Goal: Book appointment/travel/reservation

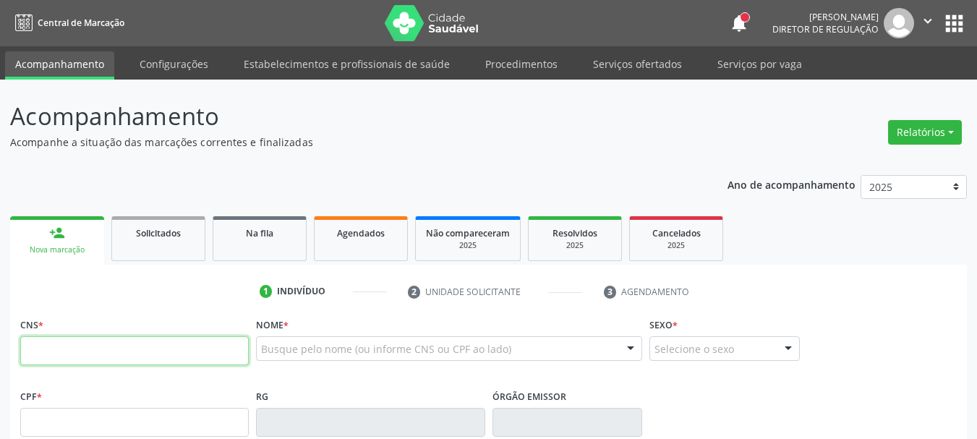
click at [73, 336] on input "text" at bounding box center [134, 350] width 229 height 29
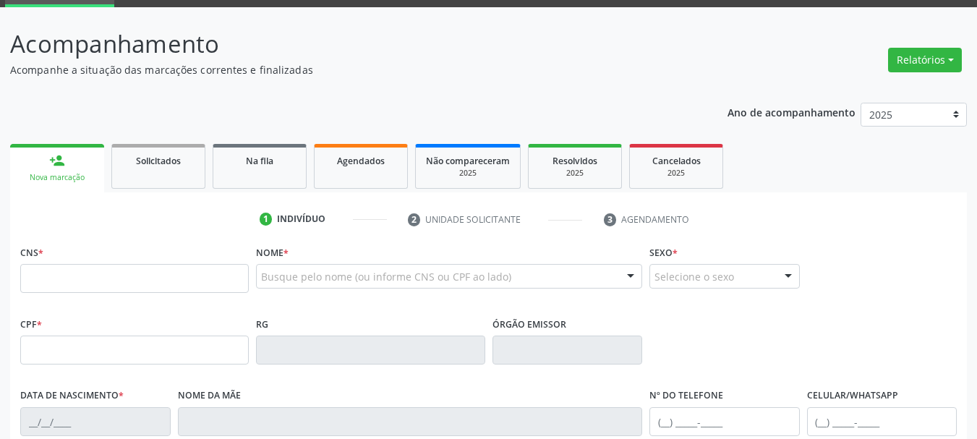
drag, startPoint x: 911, startPoint y: 266, endPoint x: 897, endPoint y: 274, distance: 16.5
click at [911, 268] on div "CNS * Nome * Busque pelo nome (ou informe CNS ou CPF ao lado) Nenhum resultado …" at bounding box center [489, 278] width 944 height 72
click at [54, 277] on input "text" at bounding box center [134, 278] width 229 height 29
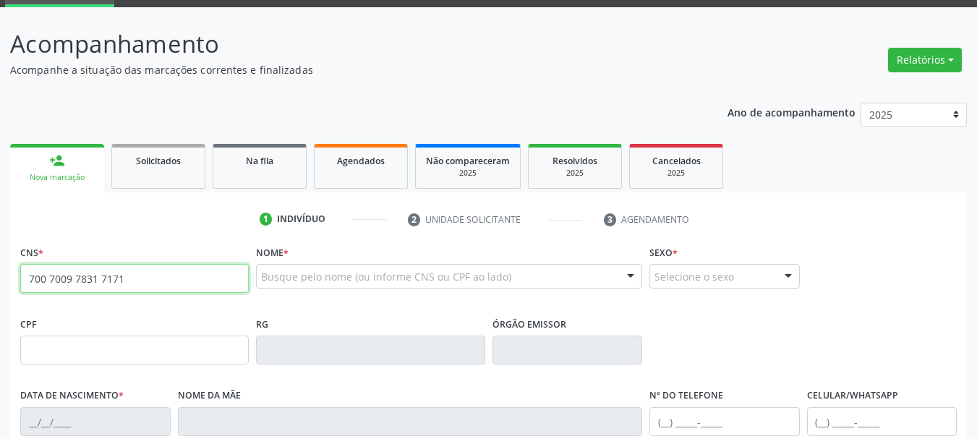
type input "700 7009 7831 7171"
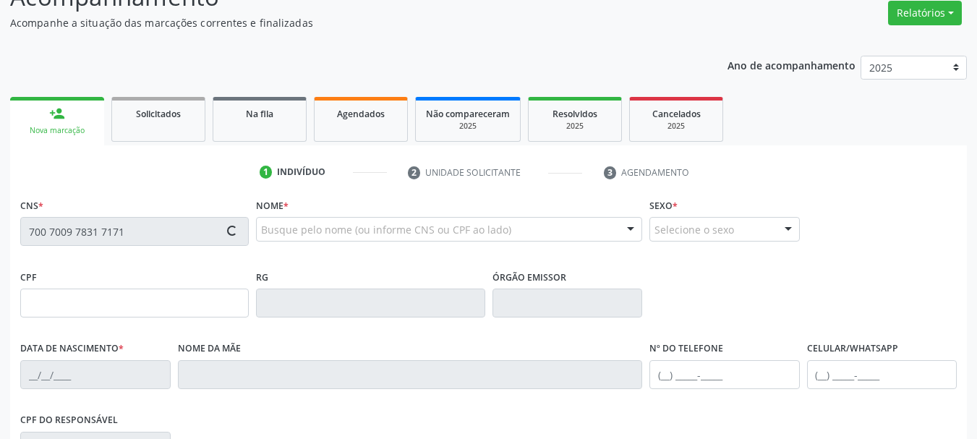
scroll to position [145, 0]
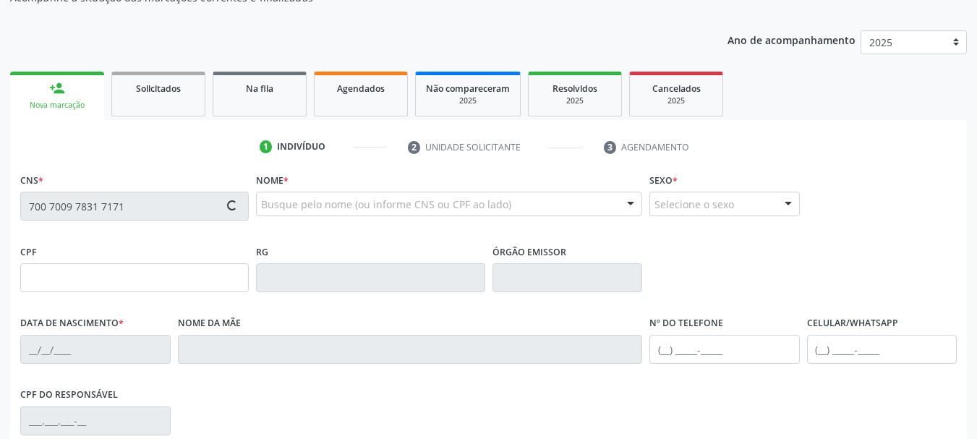
type input "728.856.964-00"
type input "1[DATE]"
type input "[PERSON_NAME]"
type input "[PHONE_NUMBER]"
type input "43"
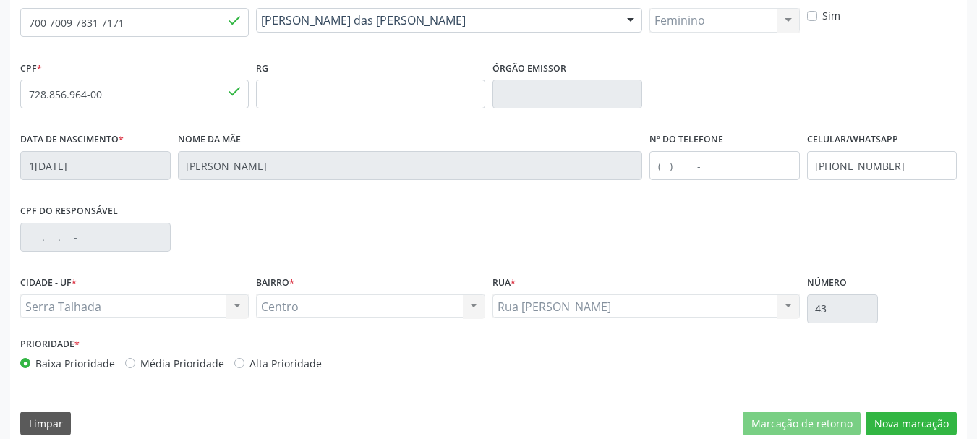
scroll to position [345, 0]
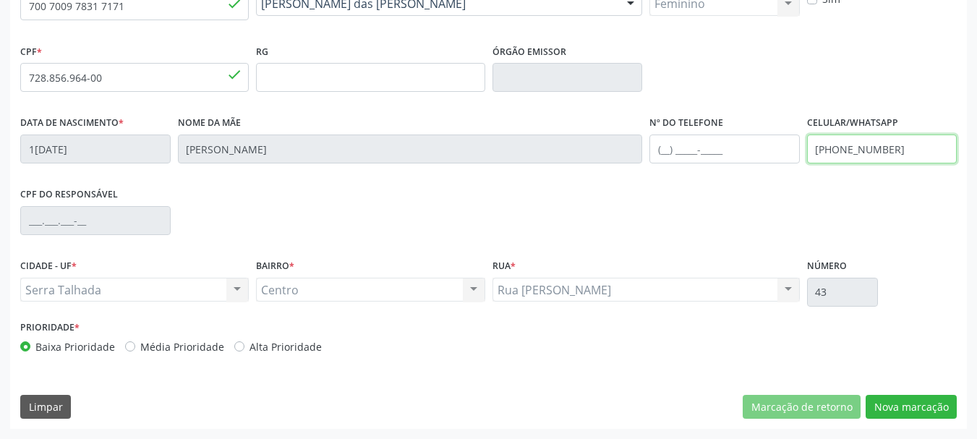
drag, startPoint x: 888, startPoint y: 151, endPoint x: 686, endPoint y: 144, distance: 202.6
click at [686, 144] on div "Data de nascimento * [DATE] Nome da mãe [PERSON_NAME] Nº do Telefone Celular/Wh…" at bounding box center [489, 148] width 944 height 72
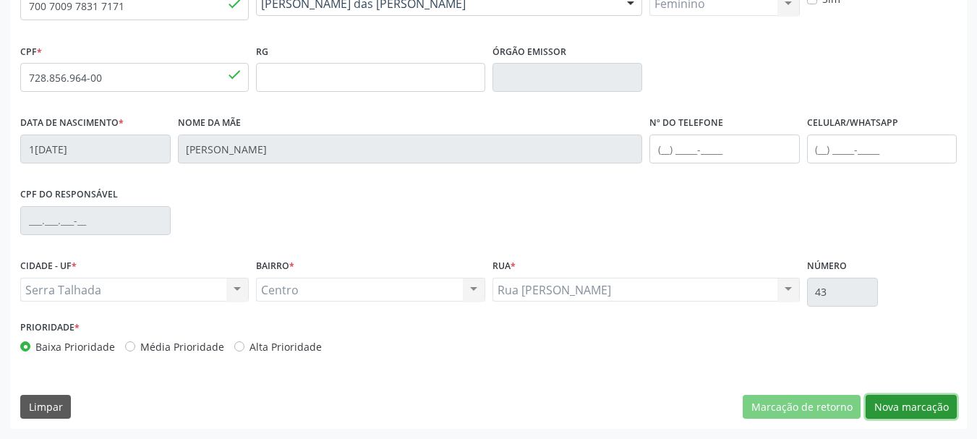
click at [903, 409] on button "Nova marcação" at bounding box center [911, 407] width 91 height 25
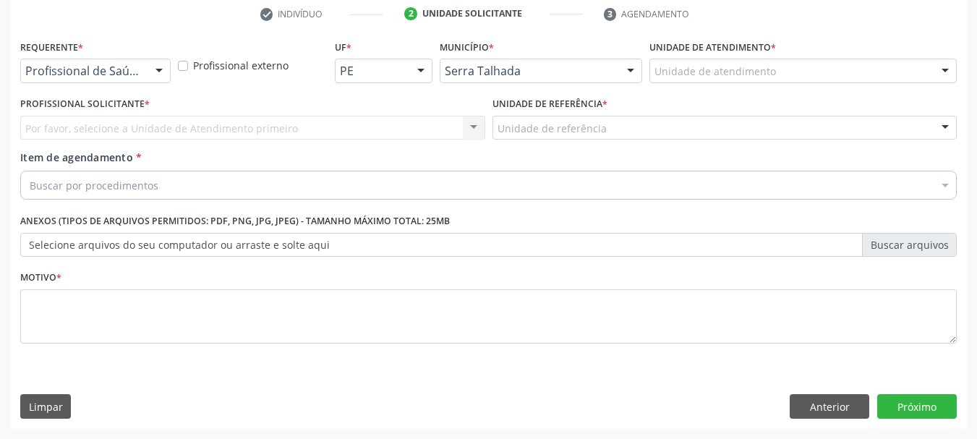
scroll to position [278, 0]
click at [158, 74] on div at bounding box center [159, 71] width 22 height 25
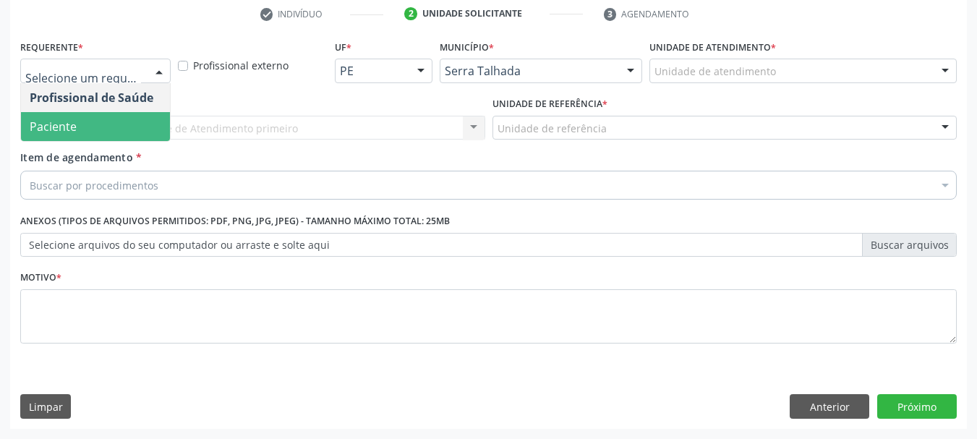
click at [114, 135] on span "Paciente" at bounding box center [95, 126] width 149 height 29
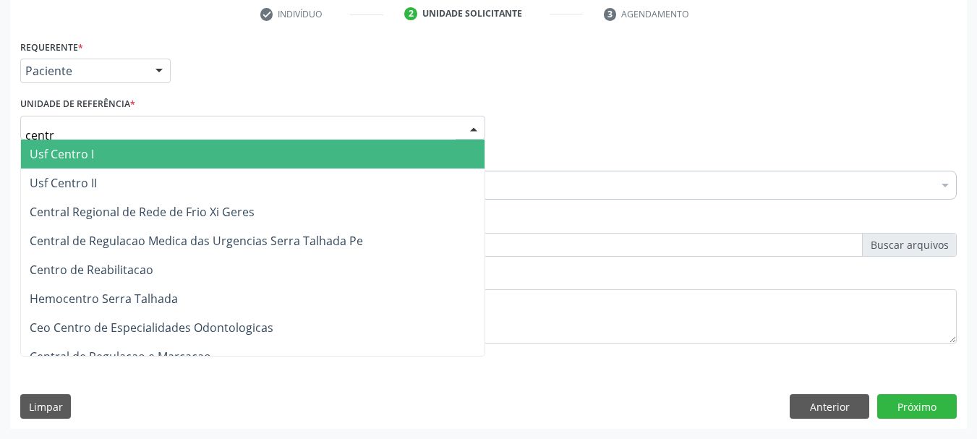
type input "centro"
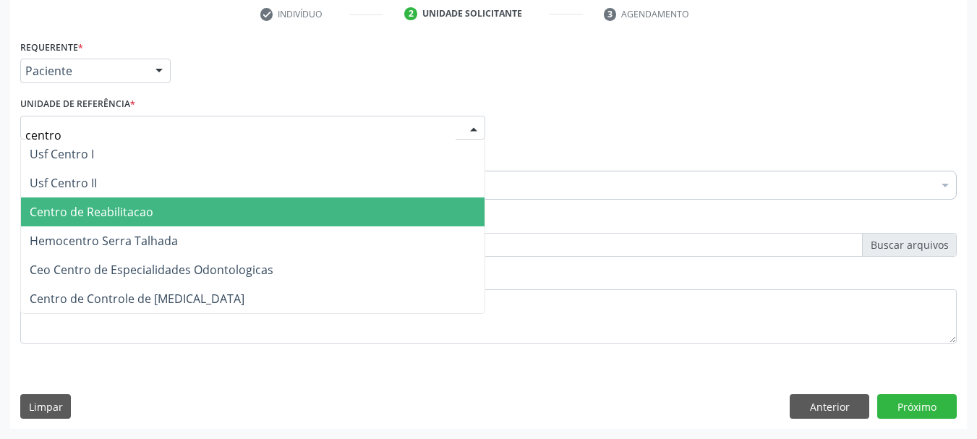
click at [223, 206] on span "Centro de Reabilitacao" at bounding box center [253, 211] width 464 height 29
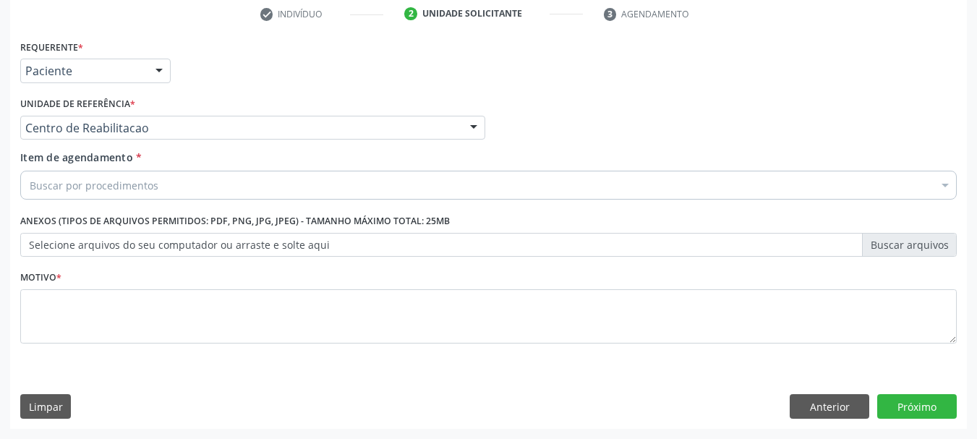
click at [165, 181] on div "Buscar por procedimentos" at bounding box center [488, 185] width 937 height 29
click at [30, 186] on input "Item de agendamento *" at bounding box center [30, 185] width 0 height 29
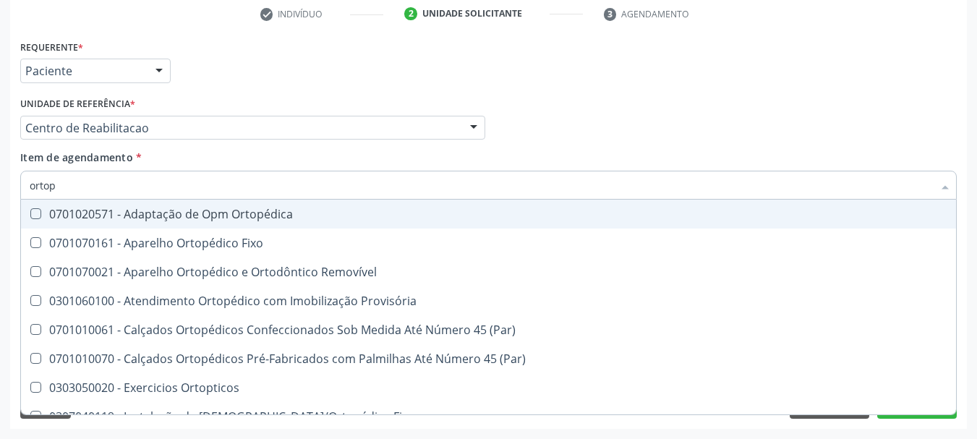
type input "ortope"
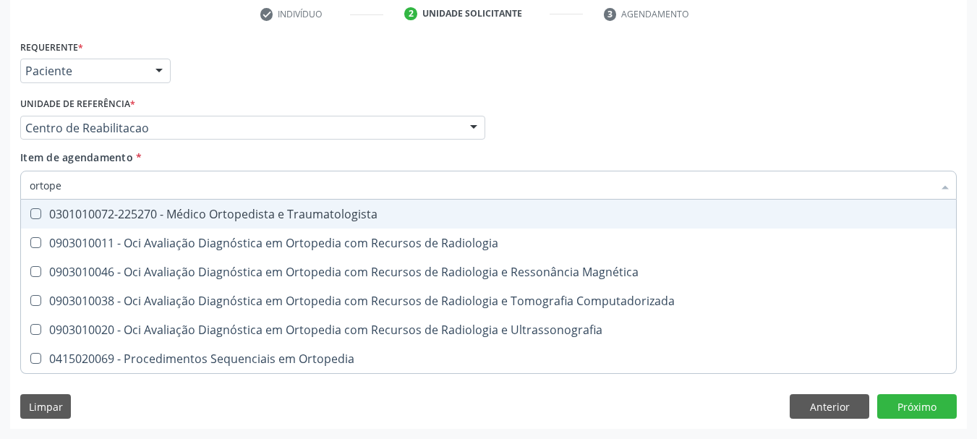
click at [84, 216] on div "0301010072-225270 - Médico Ortopedista e Traumatologista" at bounding box center [489, 214] width 918 height 12
checkbox Traumatologista "true"
click at [739, 80] on div "Requerente * Paciente Profissional de Saúde Paciente Nenhum resultado encontrad…" at bounding box center [489, 64] width 944 height 56
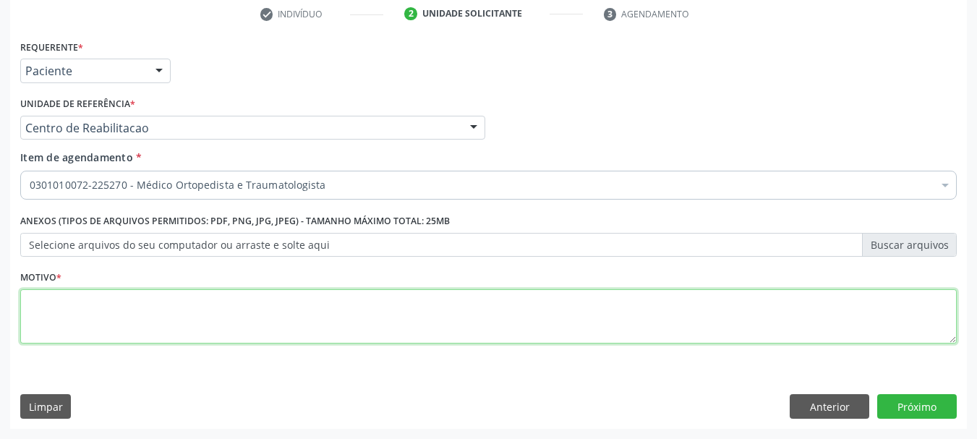
click at [130, 326] on textarea at bounding box center [488, 316] width 937 height 55
type textarea "..."
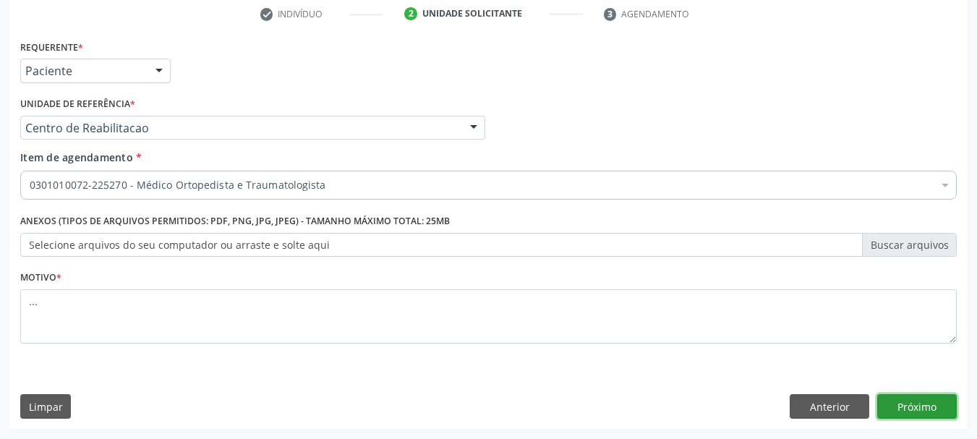
click at [930, 400] on button "Próximo" at bounding box center [917, 406] width 80 height 25
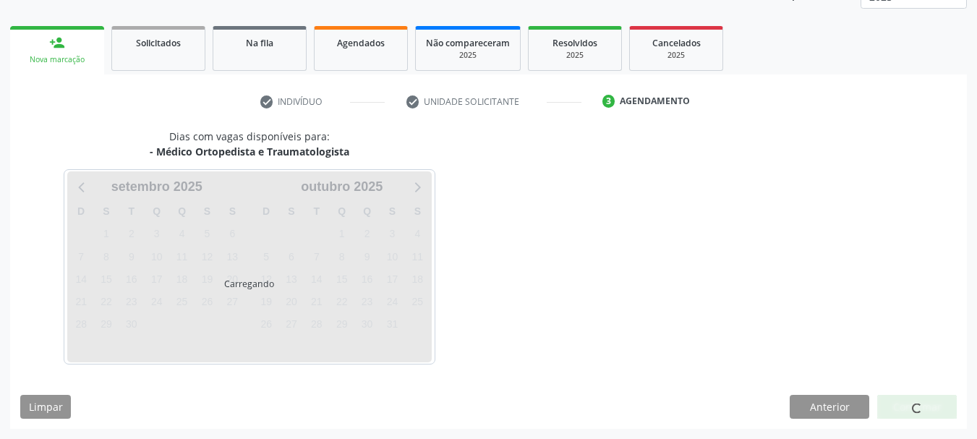
scroll to position [190, 0]
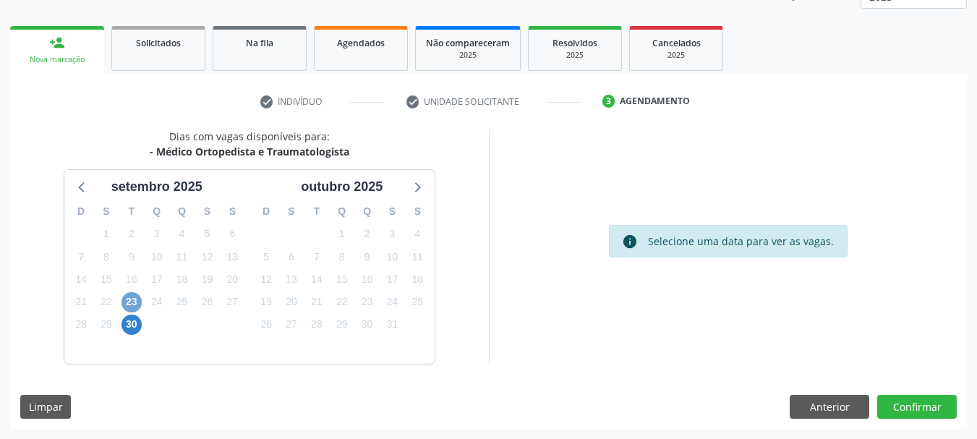
drag, startPoint x: 129, startPoint y: 302, endPoint x: 221, endPoint y: 333, distance: 97.0
click at [130, 303] on span "23" at bounding box center [131, 302] width 20 height 20
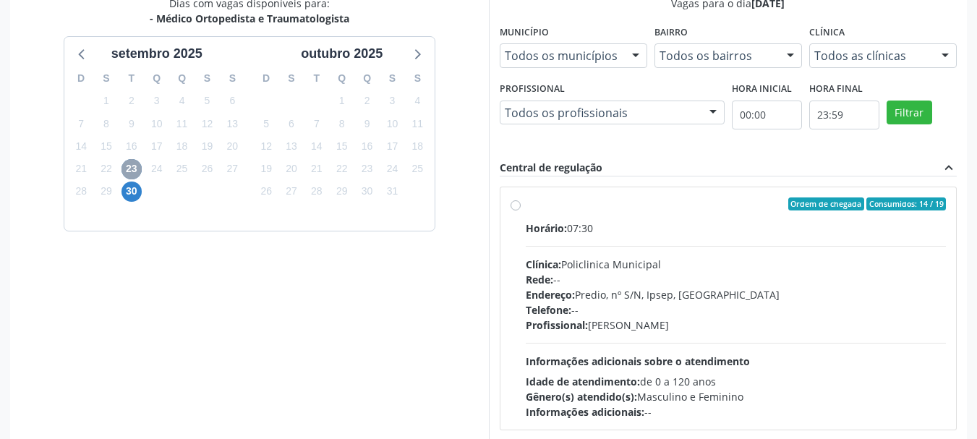
scroll to position [335, 0]
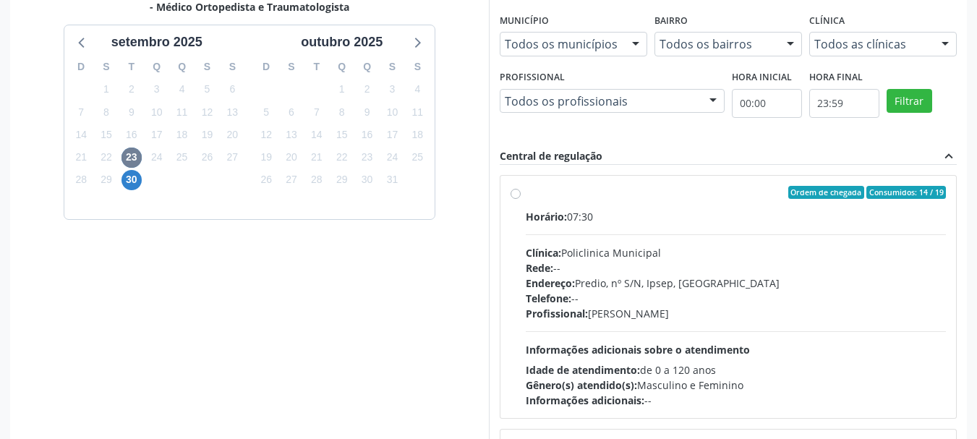
click at [521, 192] on div "Ordem de chegada Consumidos: 14 / 19 Horário: 07:30 Clínica: Policlinica Munici…" at bounding box center [729, 297] width 436 height 222
radio input "true"
click at [521, 192] on div "Ordem de chegada Consumidos: 14 / 19 Horário: 07:30 Clínica: Policlinica Munici…" at bounding box center [729, 297] width 436 height 222
click at [523, 191] on div "Ordem de chegada Consumidos: 14 / 19 Horário: 07:30 Clínica: Policlinica Munici…" at bounding box center [729, 297] width 436 height 222
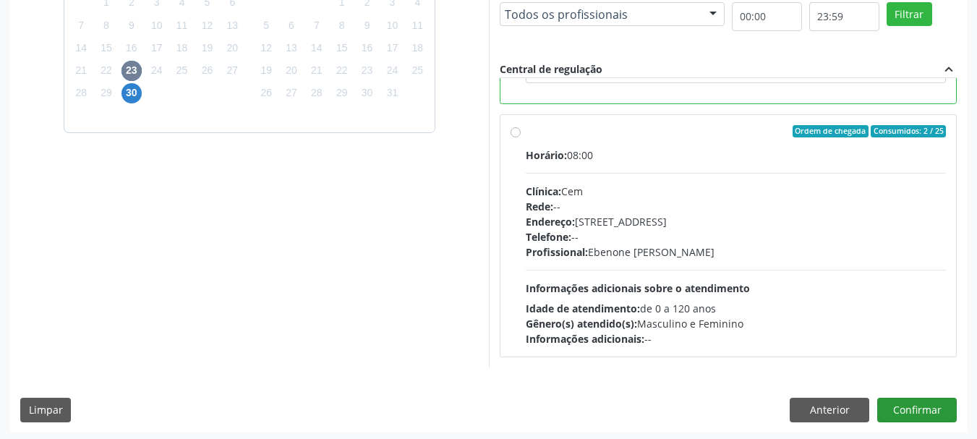
scroll to position [425, 0]
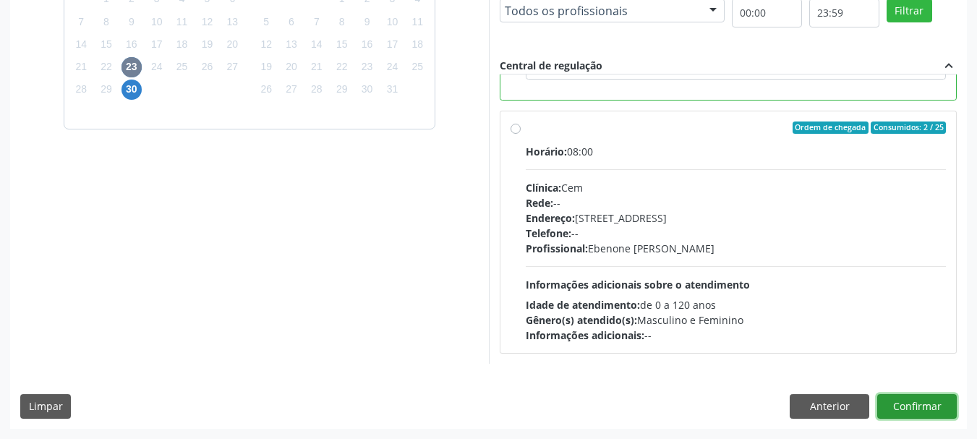
click at [916, 402] on button "Confirmar" at bounding box center [917, 406] width 80 height 25
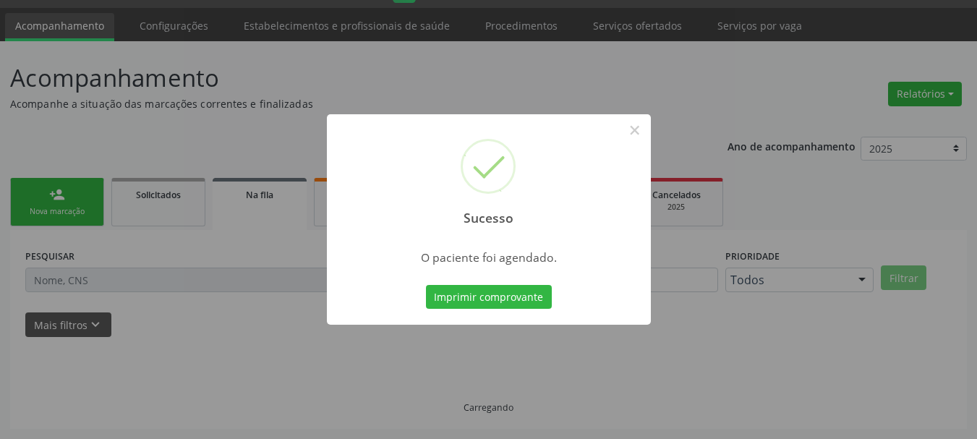
scroll to position [38, 0]
click at [479, 295] on button "Imprimir comprovante" at bounding box center [489, 297] width 126 height 25
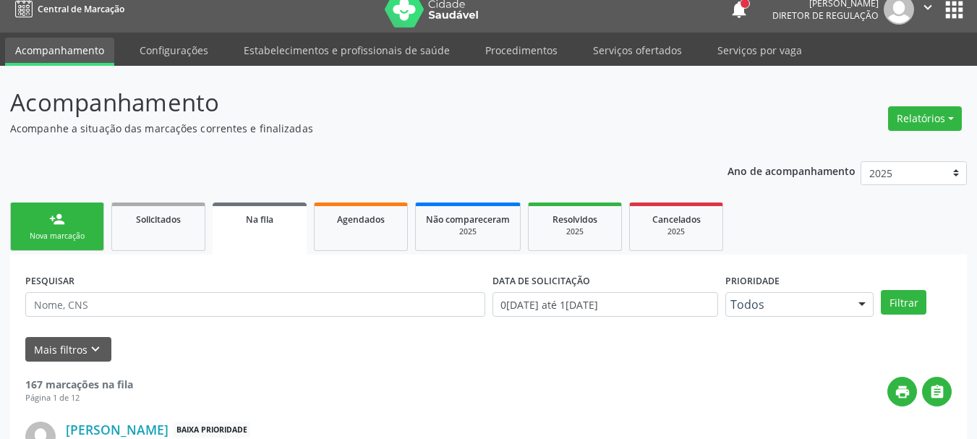
scroll to position [0, 0]
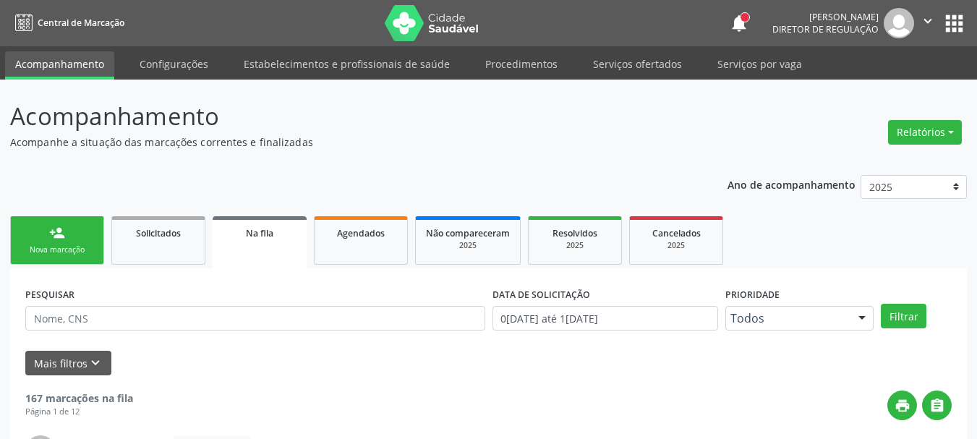
click at [949, 12] on button "apps" at bounding box center [954, 23] width 25 height 25
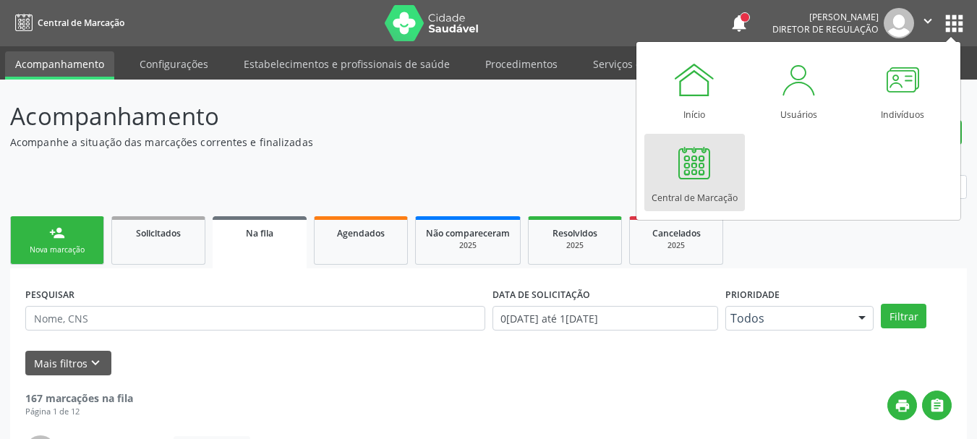
click at [688, 200] on div "Central de Marcação" at bounding box center [695, 194] width 86 height 20
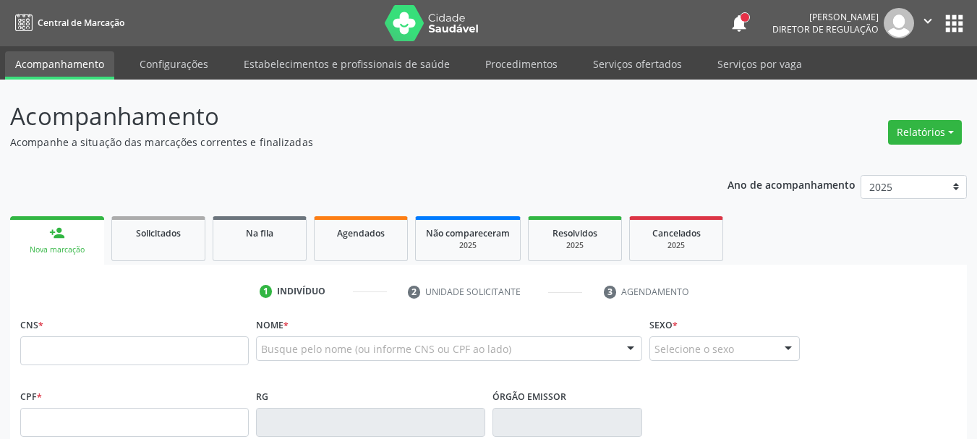
click at [83, 354] on input "text" at bounding box center [134, 350] width 229 height 29
type input "898 0014 2822 5546"
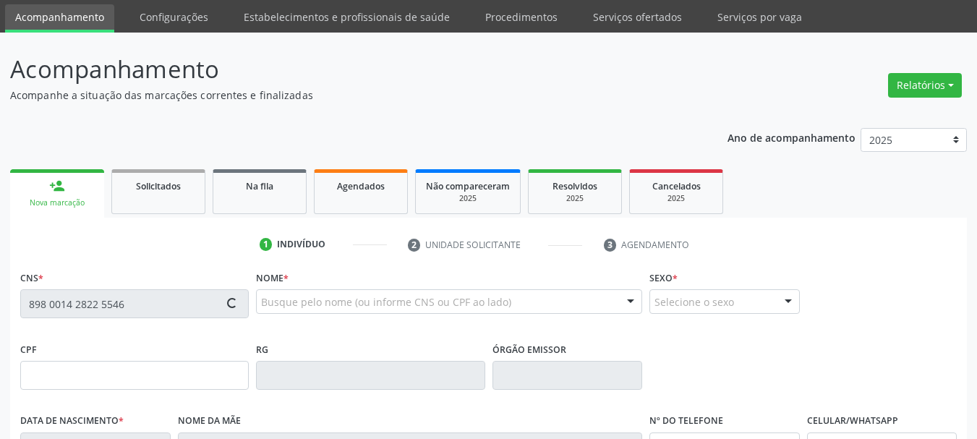
scroll to position [72, 0]
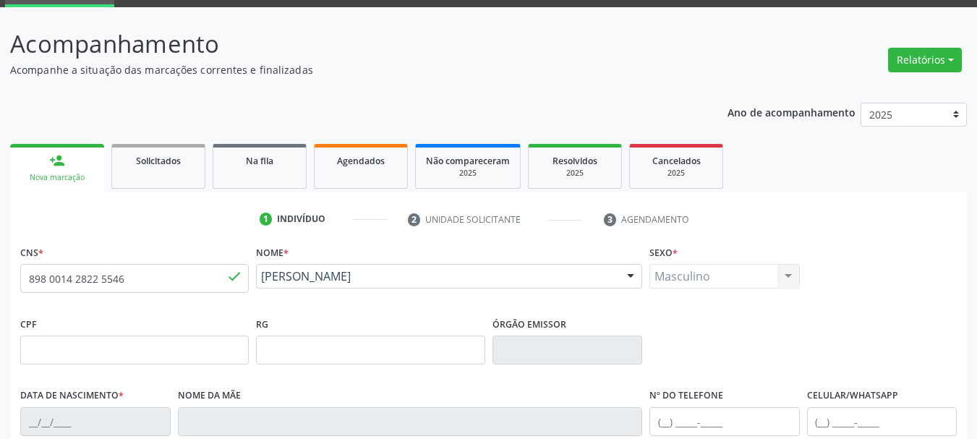
type input "20/09/1959"
type input "SN"
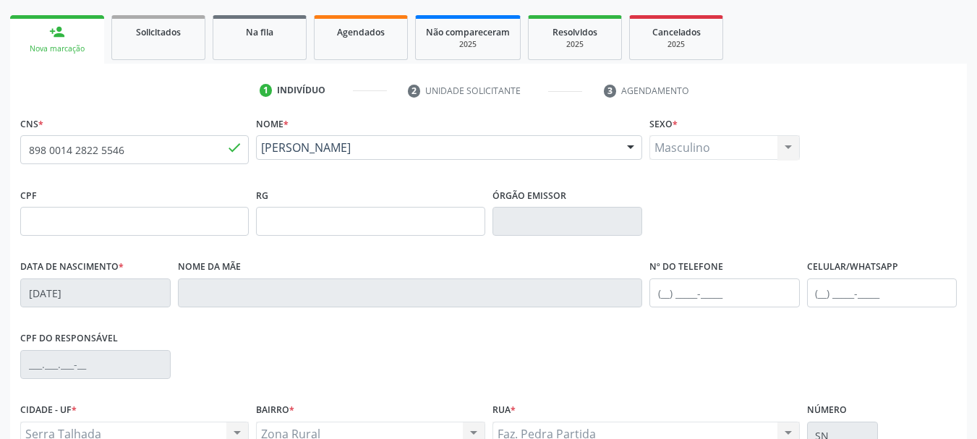
scroll to position [345, 0]
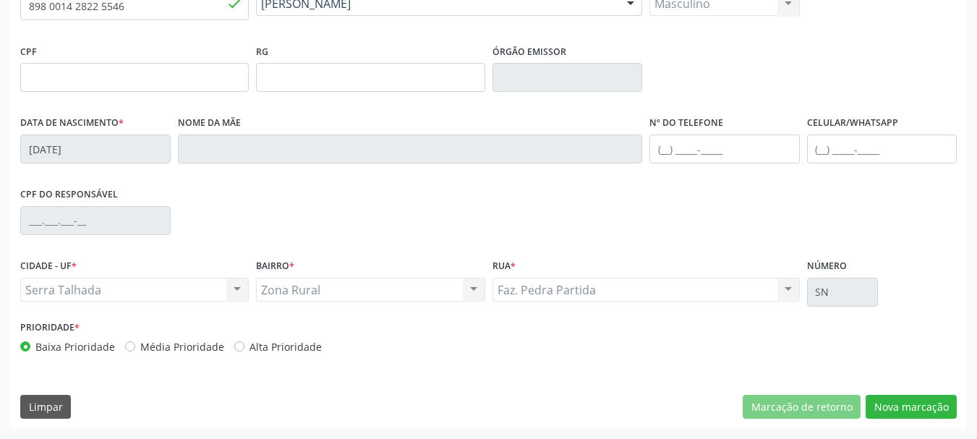
click at [137, 297] on div "Serra Talhada Serra Talhada Nenhum resultado encontrado para: " " Não há nenhum…" at bounding box center [134, 290] width 229 height 25
click at [141, 294] on div "Serra Talhada Serra Talhada Nenhum resultado encontrado para: " " Não há nenhum…" at bounding box center [134, 290] width 229 height 25
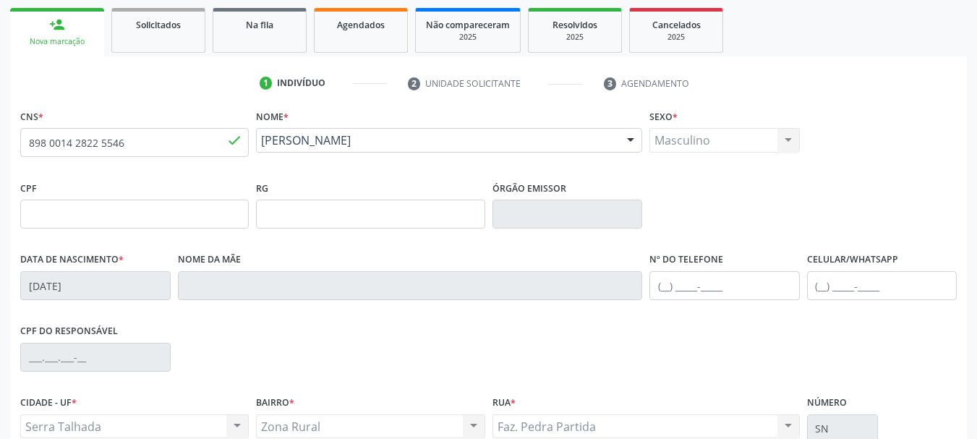
scroll to position [200, 0]
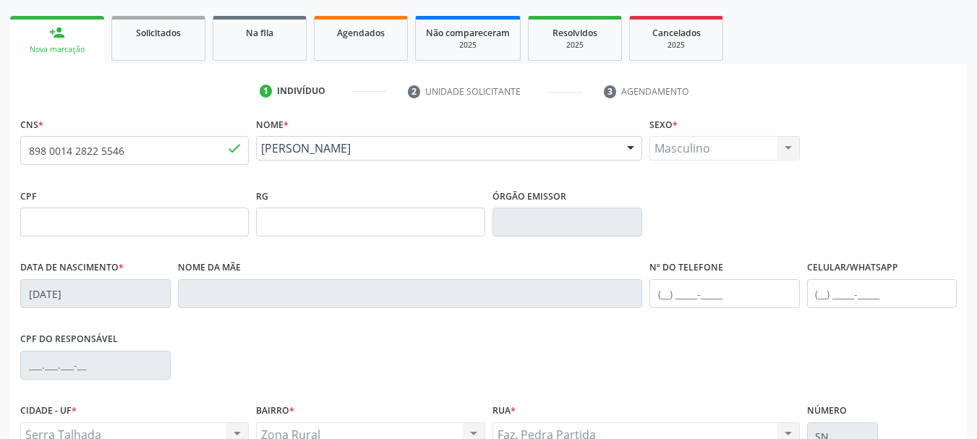
click at [682, 154] on div "Masculino Masculino Feminino Nenhum resultado encontrado para: " " Não há nenhu…" at bounding box center [724, 148] width 150 height 25
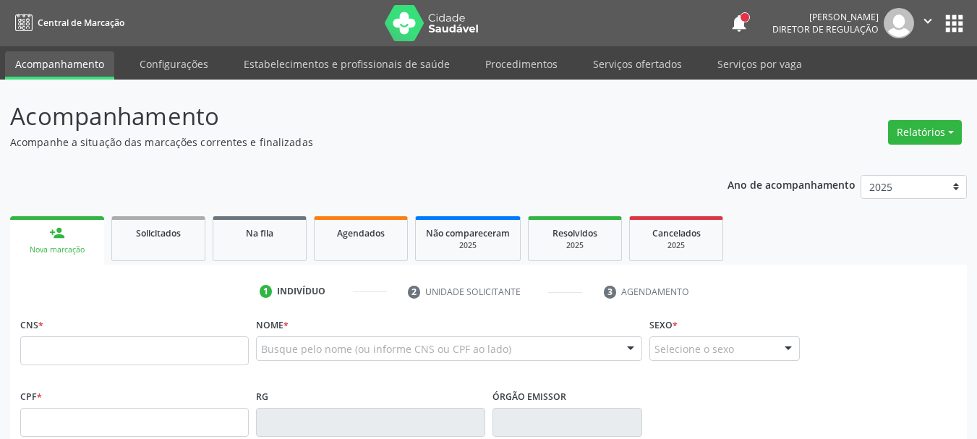
scroll to position [248, 0]
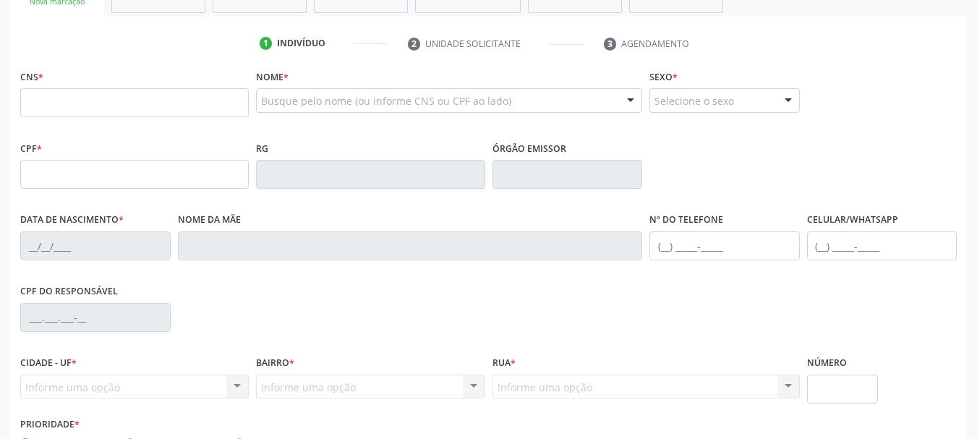
click at [122, 106] on input "text" at bounding box center [134, 102] width 229 height 29
type input "898 0014 2822 5546"
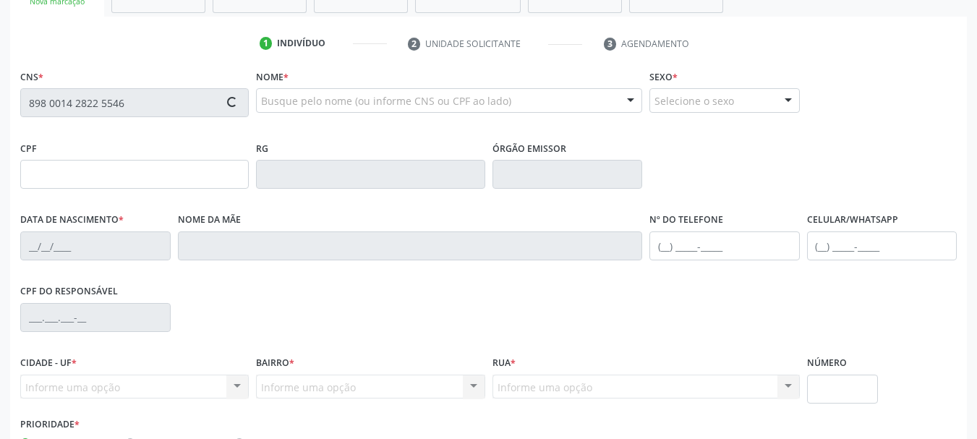
type input "20/09/1959"
type input "SN"
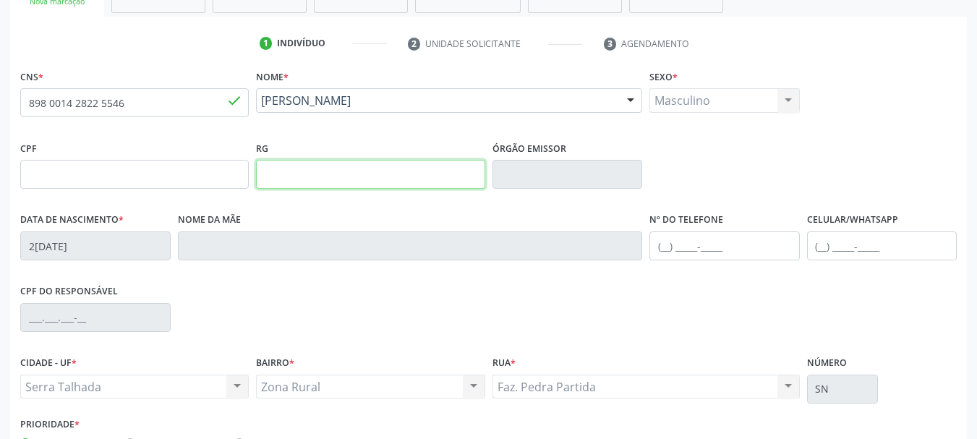
click at [317, 166] on input "text" at bounding box center [370, 174] width 229 height 29
click at [82, 158] on div "CPF" at bounding box center [134, 162] width 229 height 51
click at [688, 106] on div "Masculino Masculino Feminino Nenhum resultado encontrado para: " " Não há nenhu…" at bounding box center [724, 100] width 150 height 25
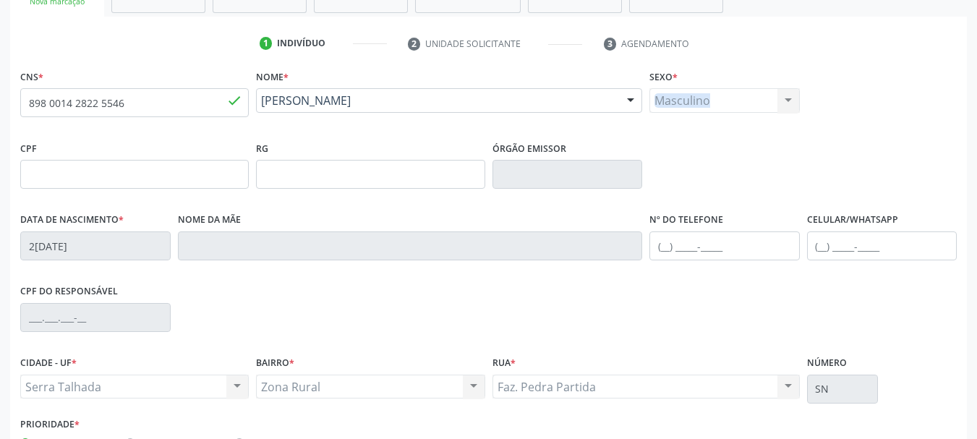
click at [686, 106] on div "Masculino Masculino Feminino Nenhum resultado encontrado para: " " Não há nenhu…" at bounding box center [724, 100] width 150 height 25
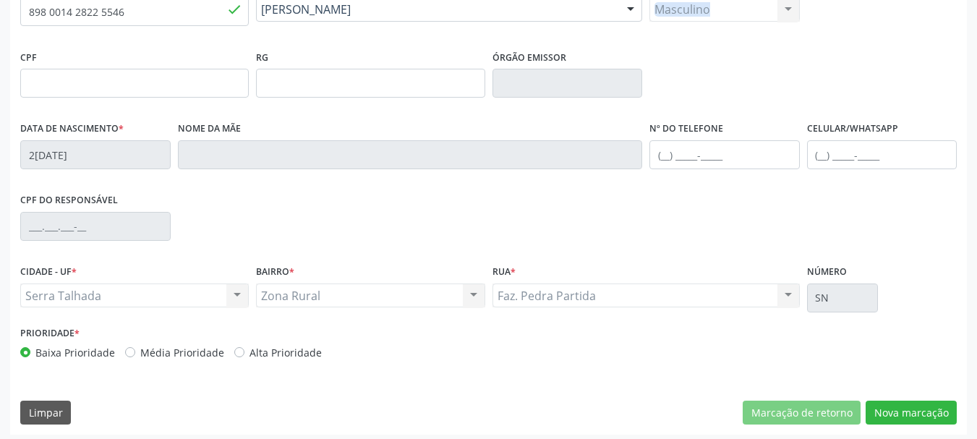
scroll to position [345, 0]
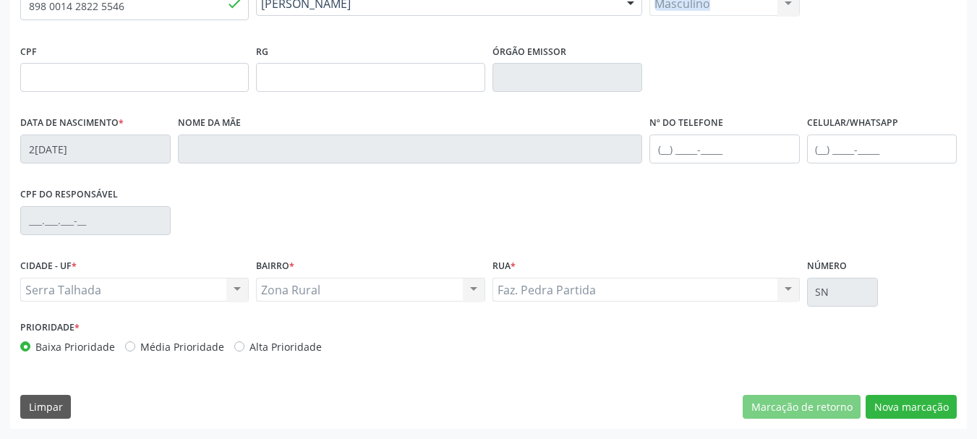
click at [899, 419] on div "CNS * 898 0014 2822 5546 done Nome * Gilberto Viana de Andrade Gilberto Viana d…" at bounding box center [488, 199] width 957 height 460
click at [906, 406] on button "Nova marcação" at bounding box center [911, 407] width 91 height 25
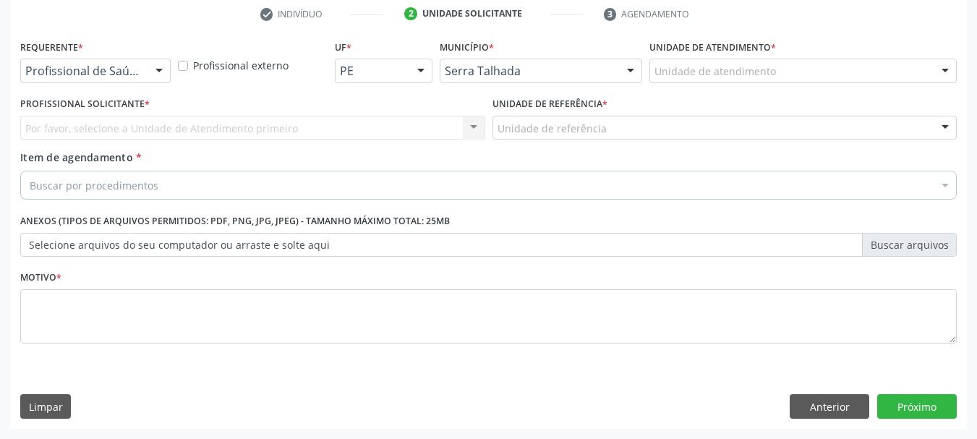
scroll to position [278, 0]
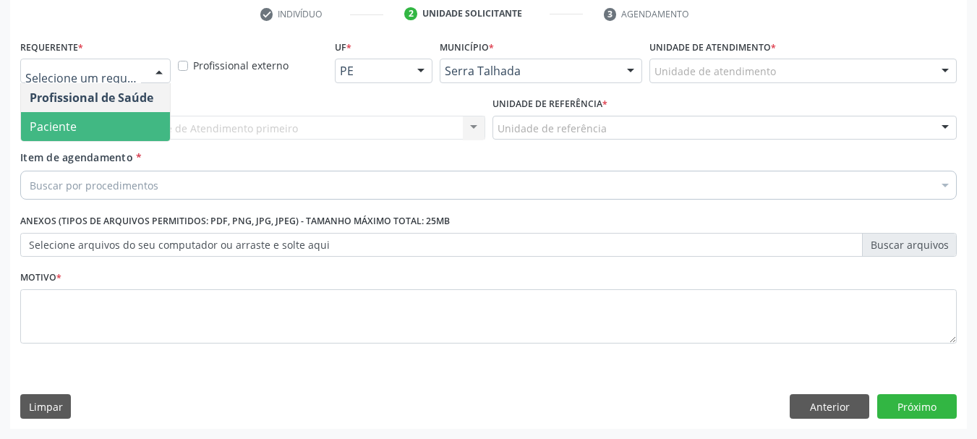
click at [107, 140] on span "Paciente" at bounding box center [95, 126] width 149 height 29
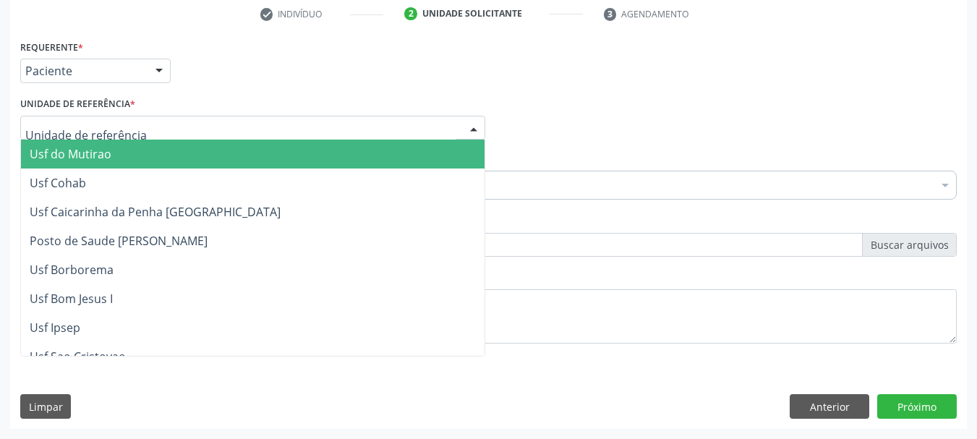
type input "e"
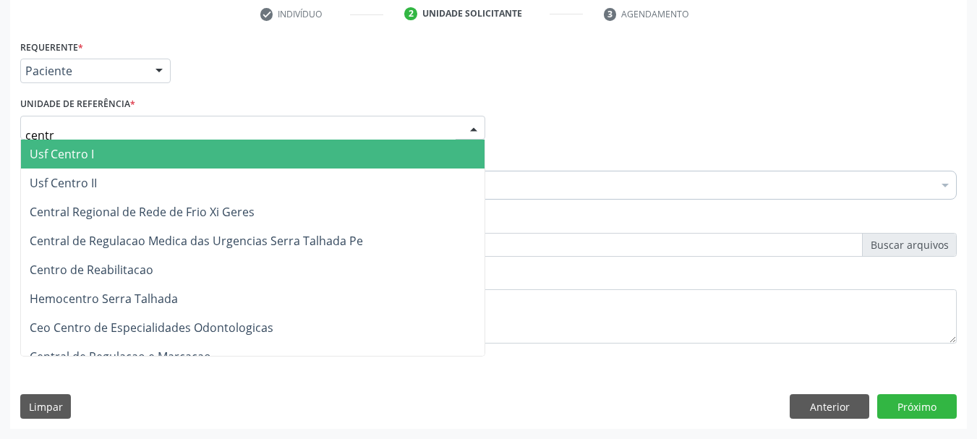
type input "centro"
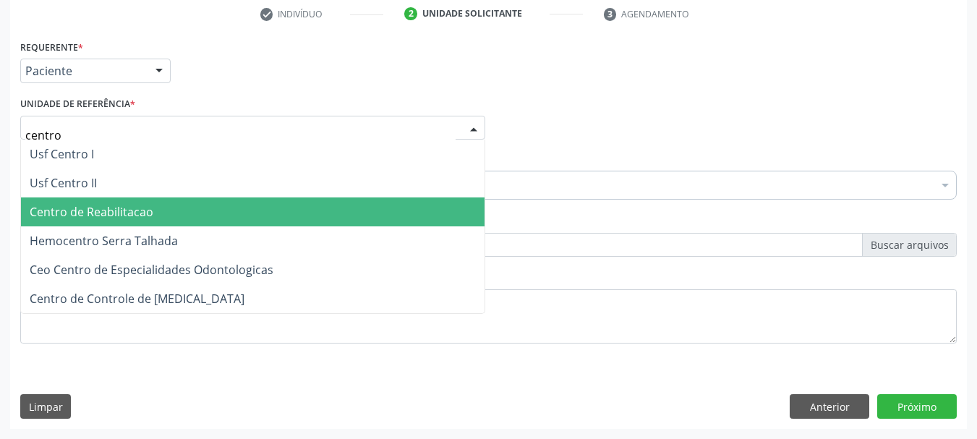
drag, startPoint x: 128, startPoint y: 208, endPoint x: 121, endPoint y: 200, distance: 10.8
click at [128, 207] on span "Centro de Reabilitacao" at bounding box center [92, 212] width 124 height 16
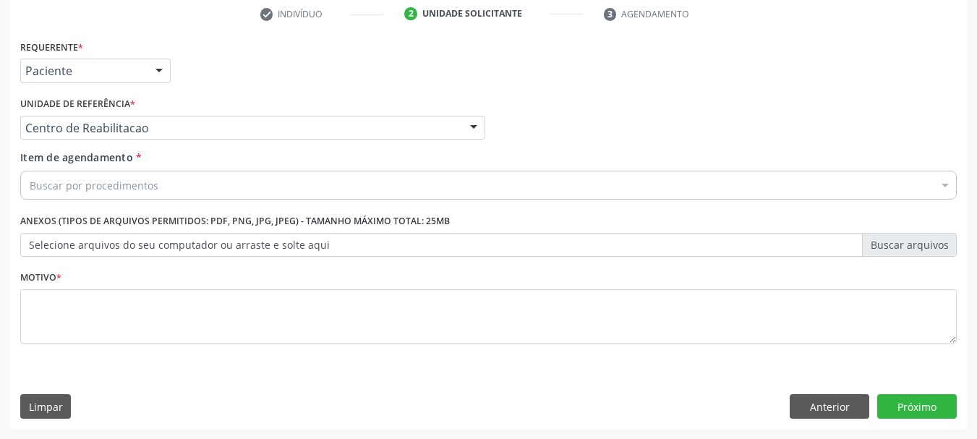
click at [121, 195] on div "Buscar por procedimentos" at bounding box center [488, 185] width 937 height 29
click at [30, 187] on input "Item de agendamento *" at bounding box center [30, 185] width 0 height 29
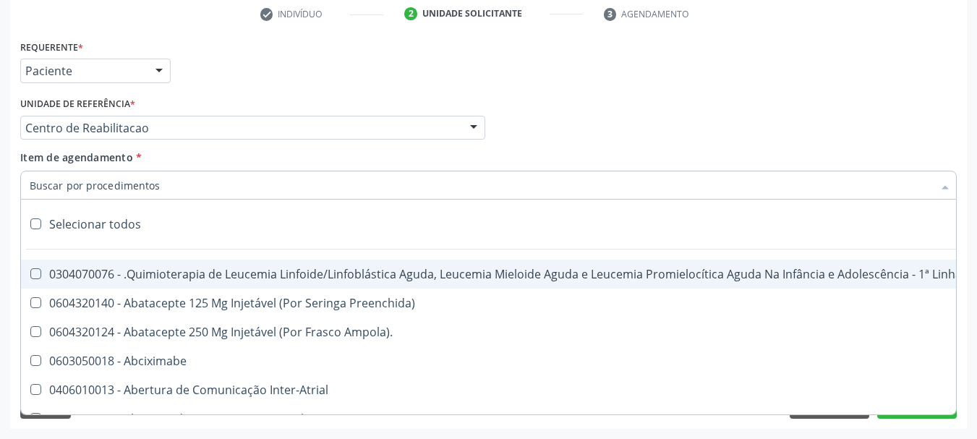
click at [126, 184] on input "Item de agendamento *" at bounding box center [481, 185] width 903 height 29
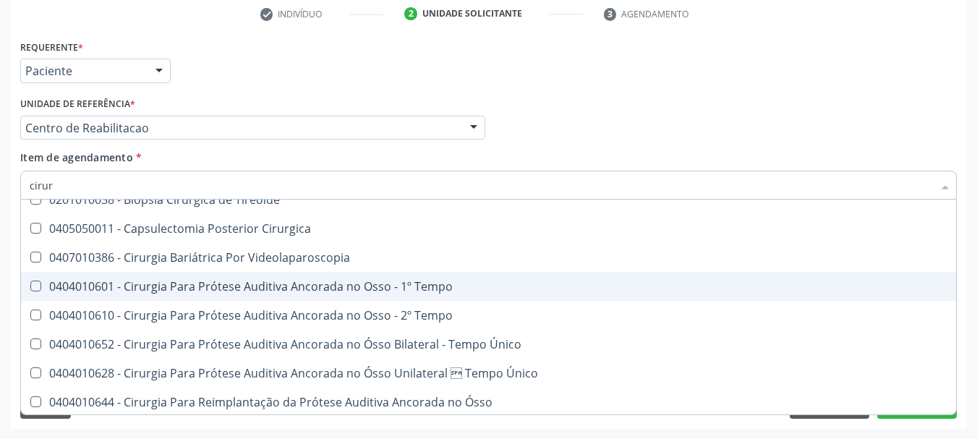
scroll to position [0, 0]
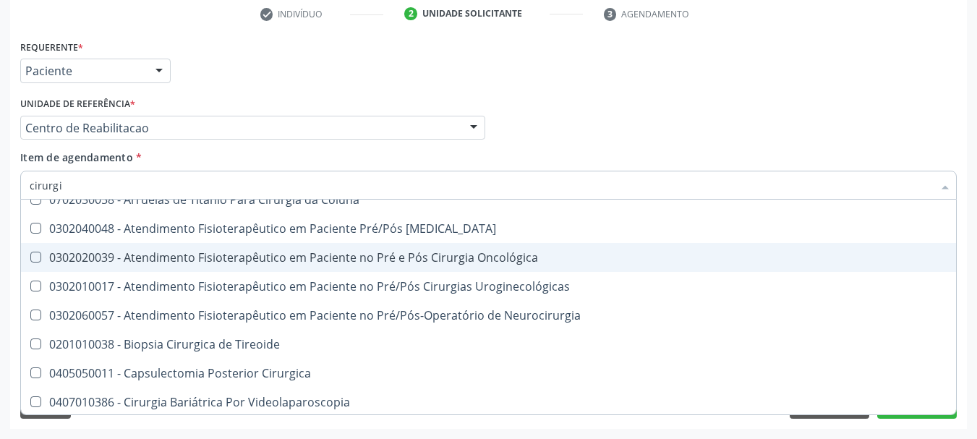
type input "cirurgiã"
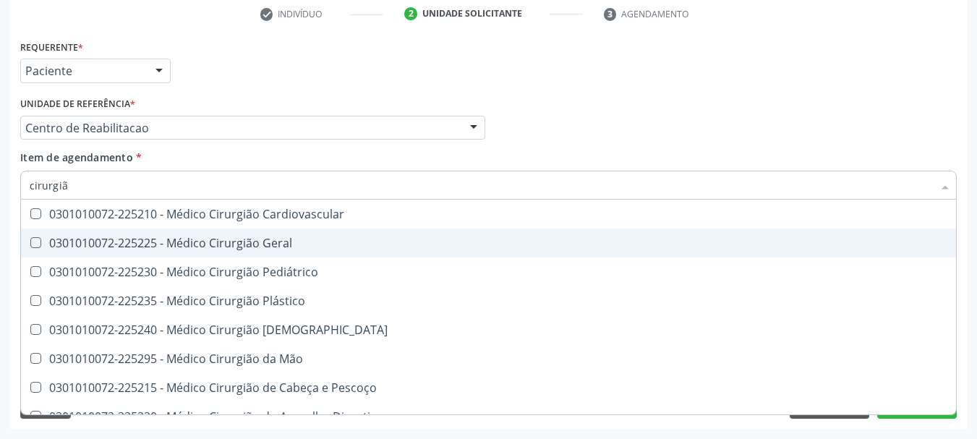
click at [294, 235] on span "0301010072-225225 - Médico Cirurgião Geral" at bounding box center [488, 243] width 935 height 29
checkbox Geral "true"
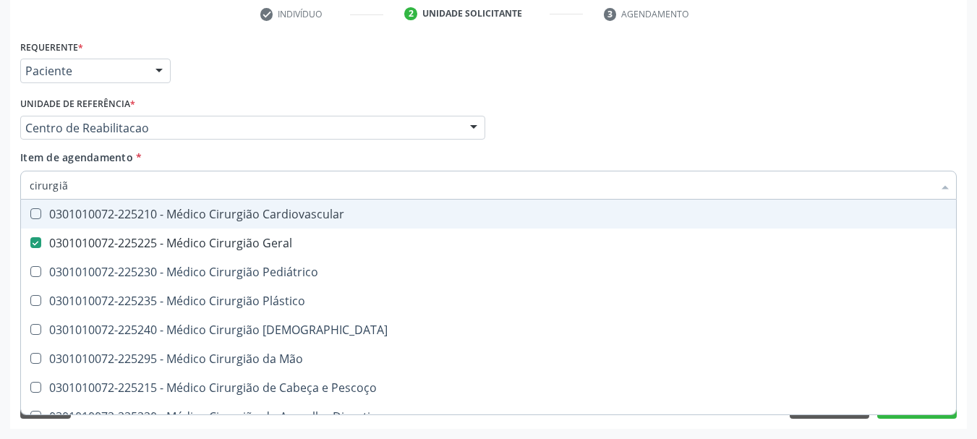
click at [700, 137] on div "Profissional Solicitante Por favor, selecione a Unidade de Atendimento primeiro…" at bounding box center [489, 121] width 944 height 56
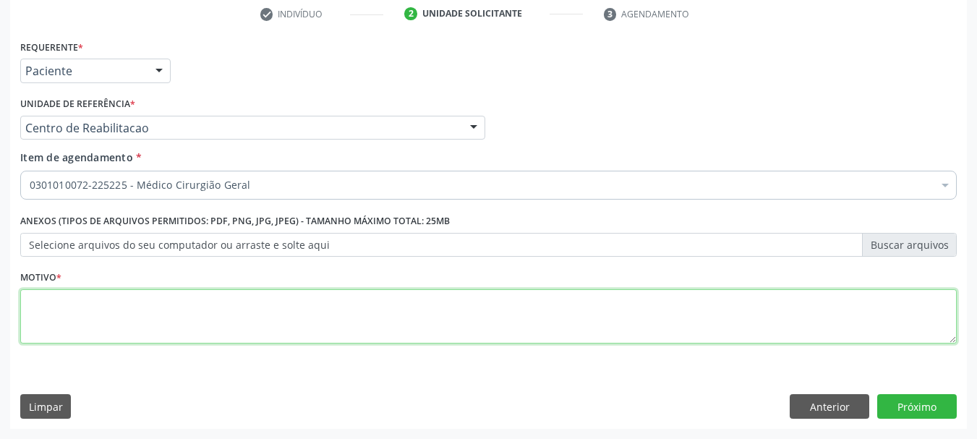
click at [117, 328] on textarea at bounding box center [488, 316] width 937 height 55
type textarea "..."
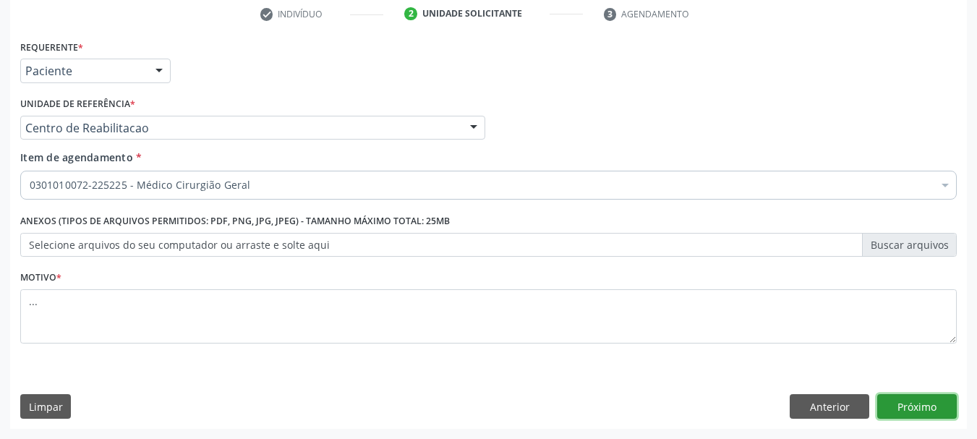
click at [921, 409] on button "Próximo" at bounding box center [917, 406] width 80 height 25
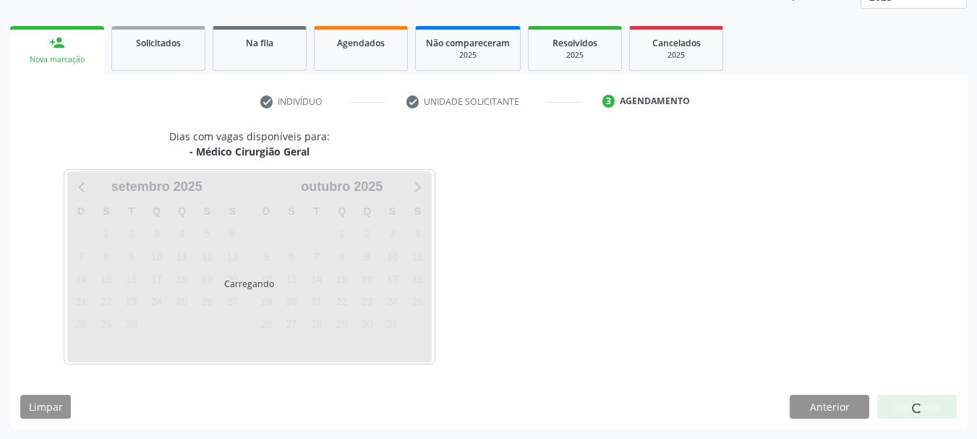
scroll to position [190, 0]
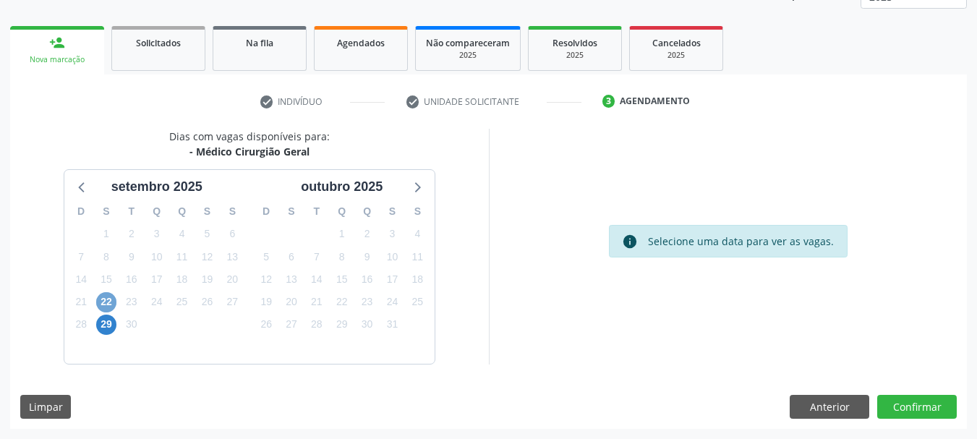
click at [108, 297] on span "22" at bounding box center [106, 302] width 20 height 20
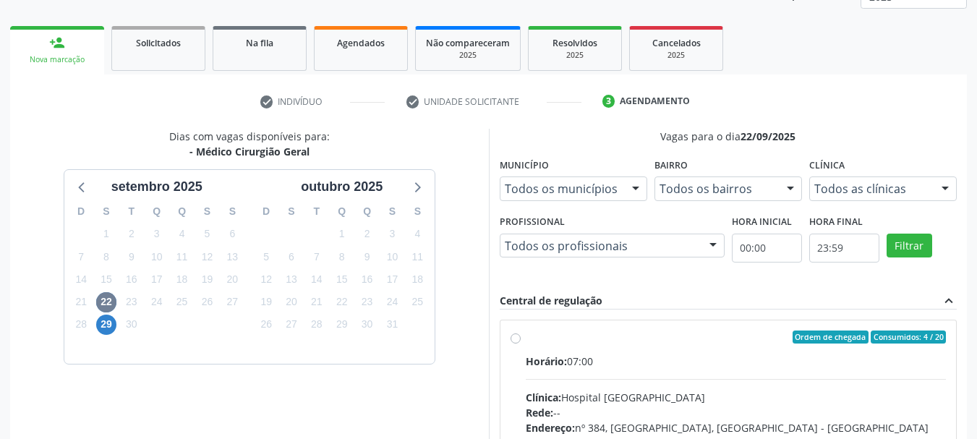
click at [526, 341] on label "Ordem de chegada Consumidos: 4 / 20 Horário: 07:00 Clínica: Hospital Sao Franci…" at bounding box center [736, 442] width 421 height 222
click at [515, 341] on input "Ordem de chegada Consumidos: 4 / 20 Horário: 07:00 Clínica: Hospital Sao Franci…" at bounding box center [516, 337] width 10 height 13
radio input "true"
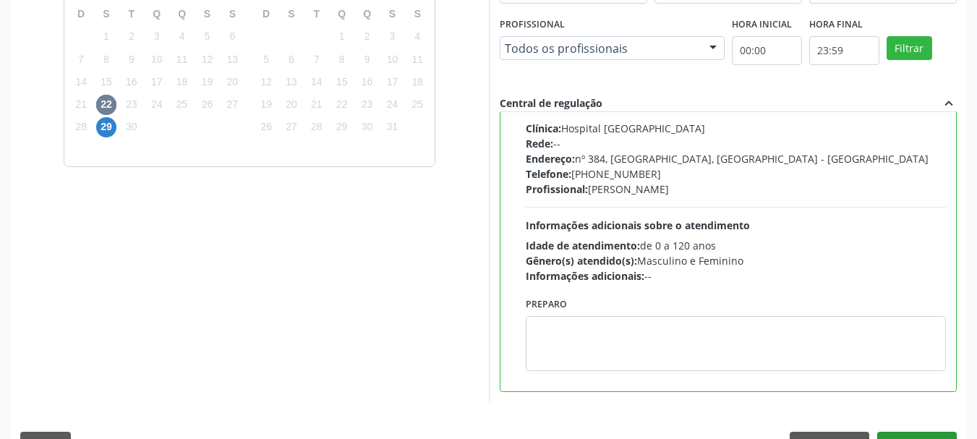
scroll to position [425, 0]
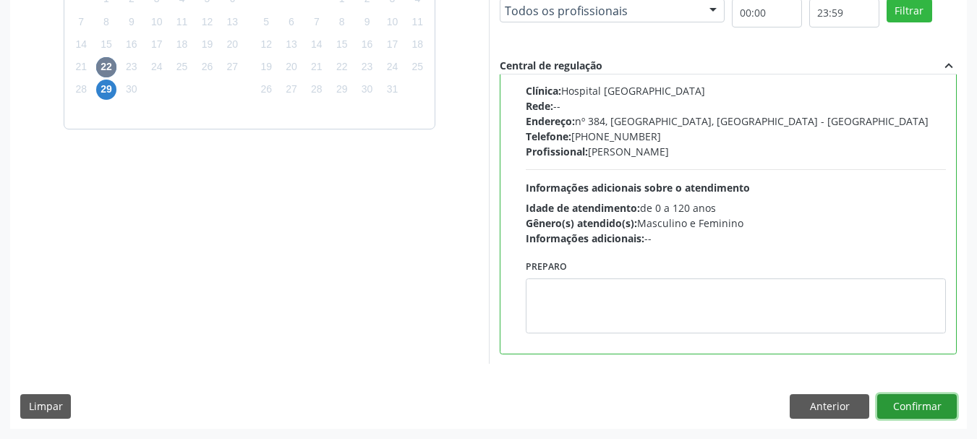
click at [942, 403] on button "Confirmar" at bounding box center [917, 406] width 80 height 25
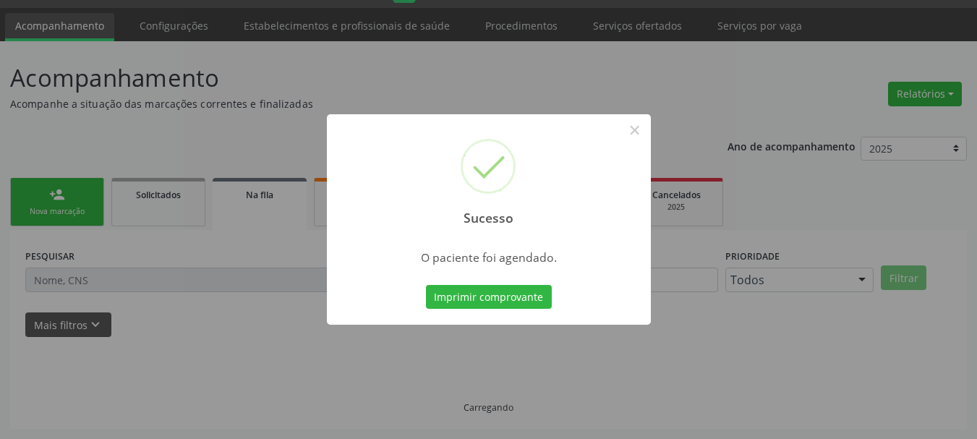
scroll to position [38, 0]
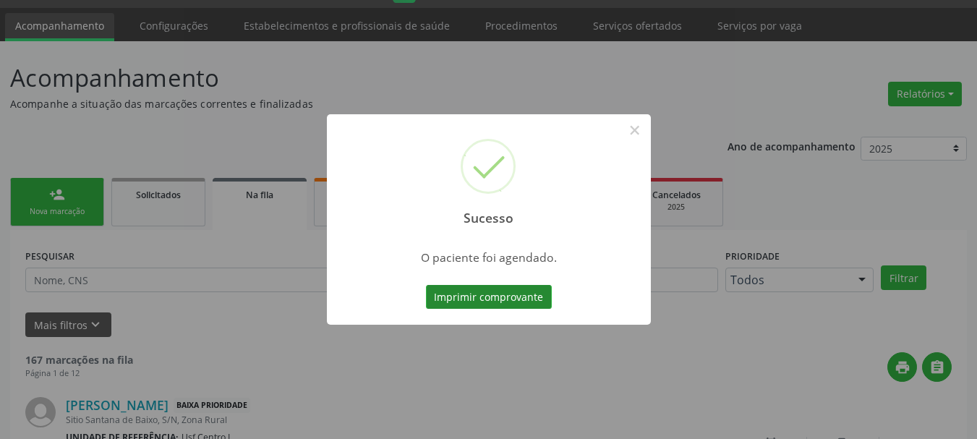
click at [524, 293] on button "Imprimir comprovante" at bounding box center [489, 297] width 126 height 25
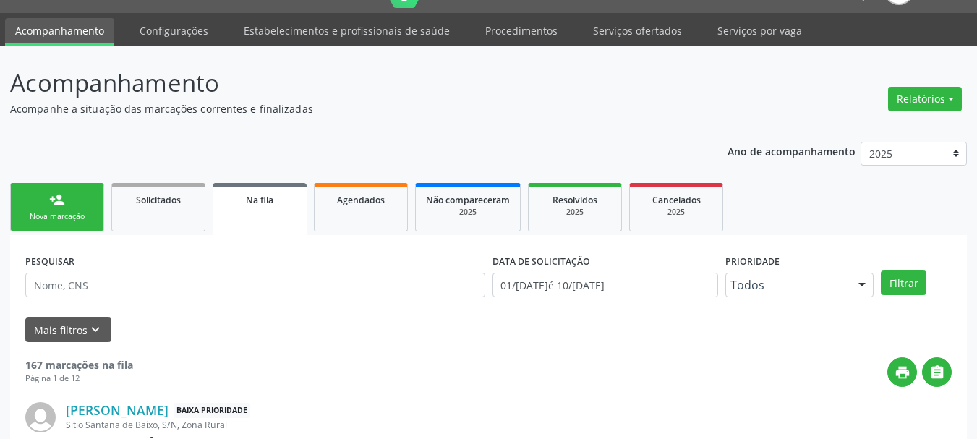
scroll to position [0, 0]
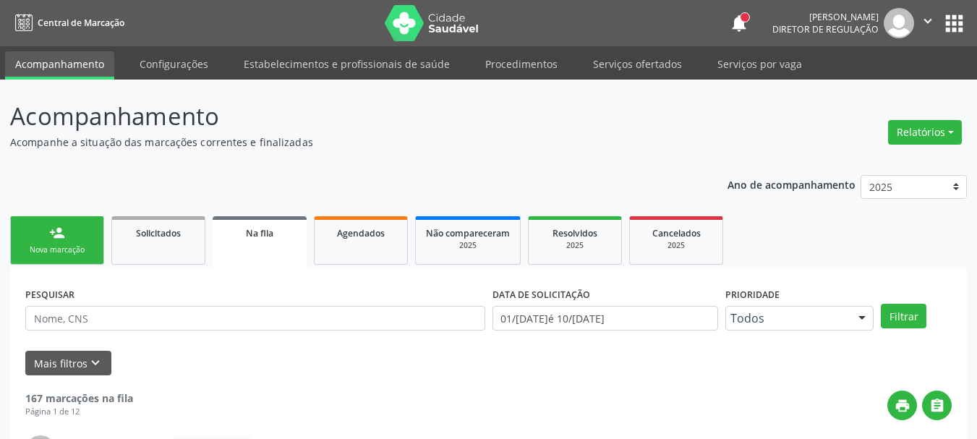
click at [954, 18] on button "apps" at bounding box center [954, 23] width 25 height 25
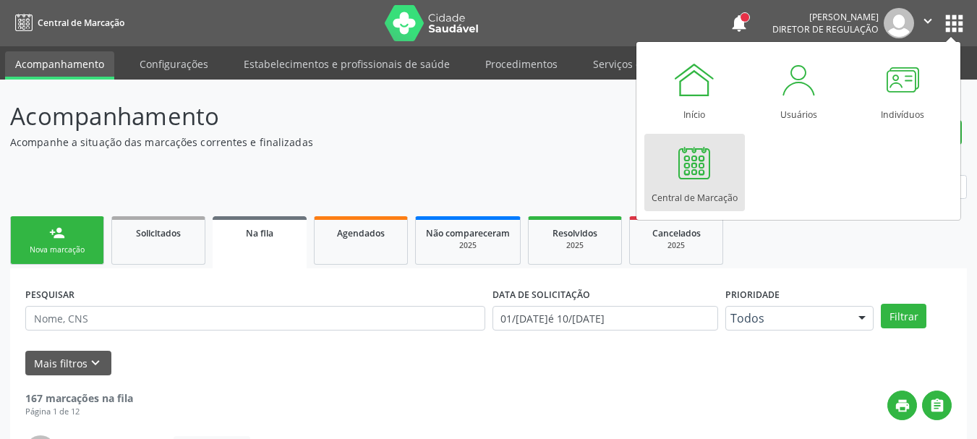
click at [668, 199] on div "Central de Marcação" at bounding box center [695, 194] width 86 height 20
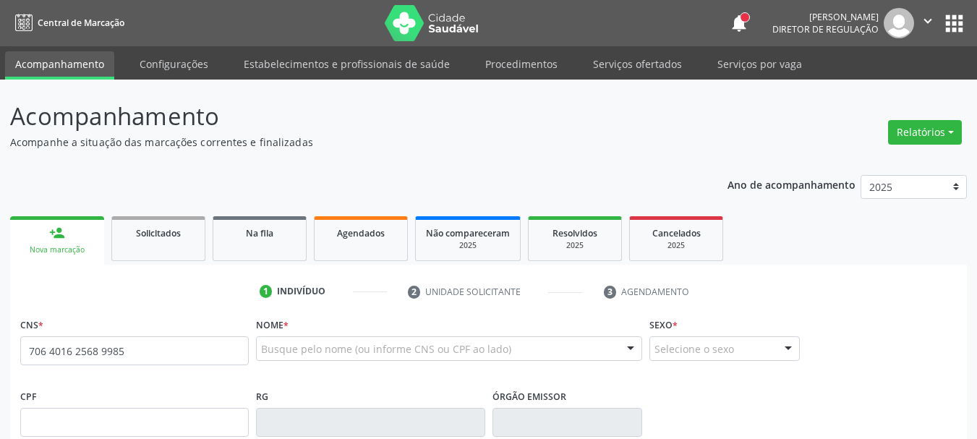
type input "706 4016 2568 9985"
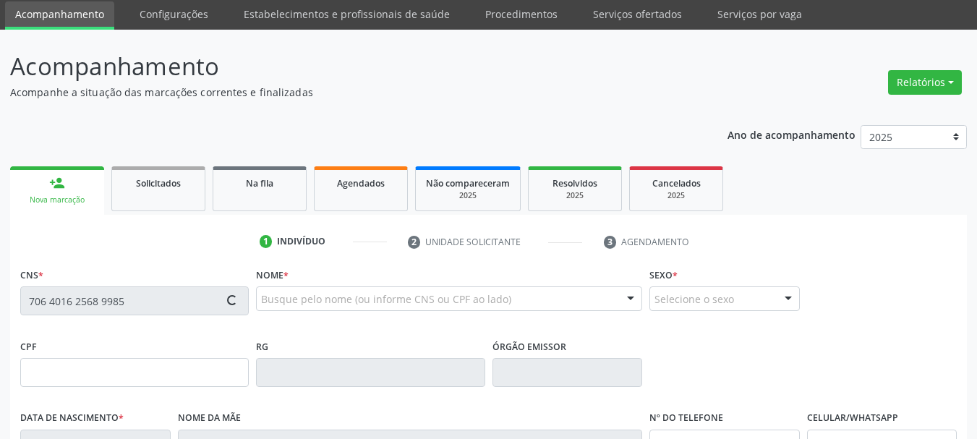
scroll to position [145, 0]
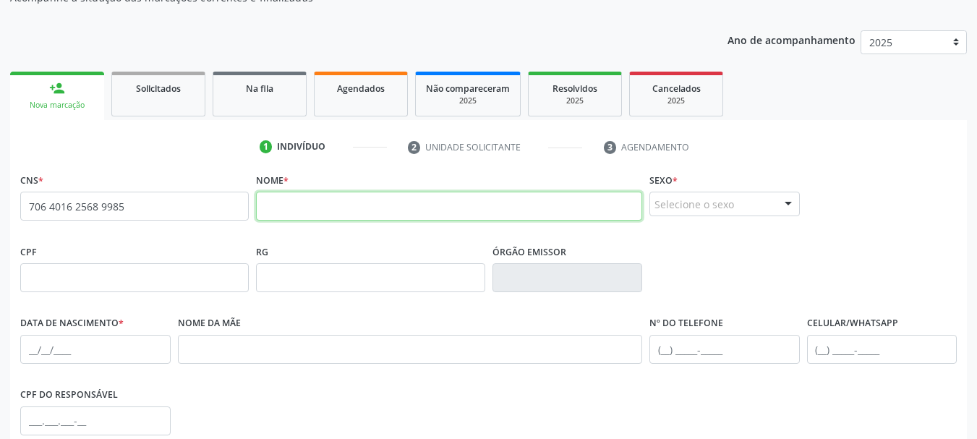
click at [375, 210] on input "text" at bounding box center [449, 206] width 386 height 29
type input "maria rosângela nogueira do santos"
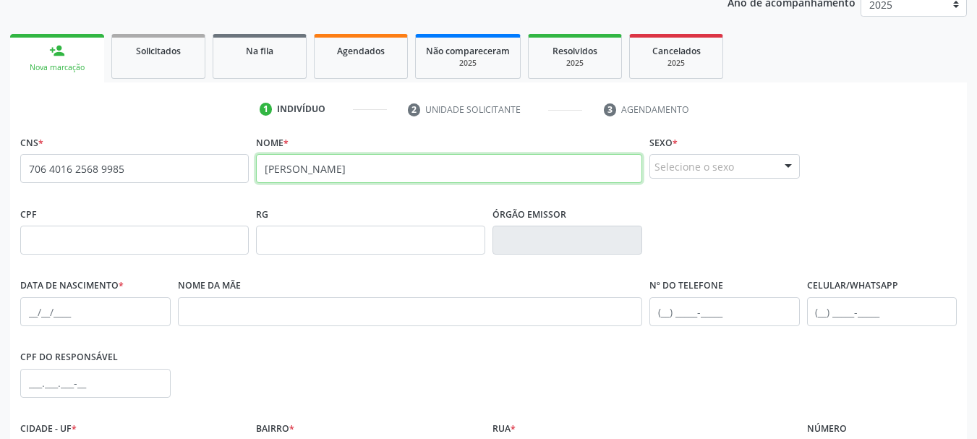
scroll to position [217, 0]
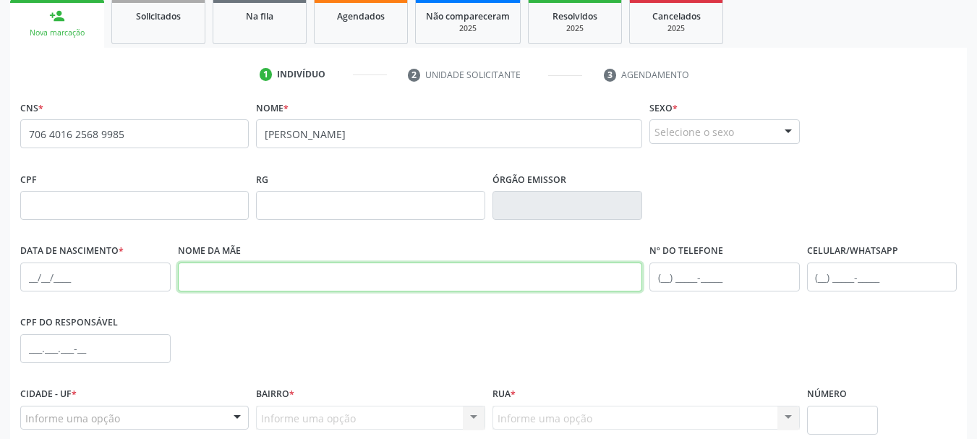
click at [266, 278] on input "text" at bounding box center [410, 277] width 465 height 29
type input "maria roziene nogueirac da silva santos"
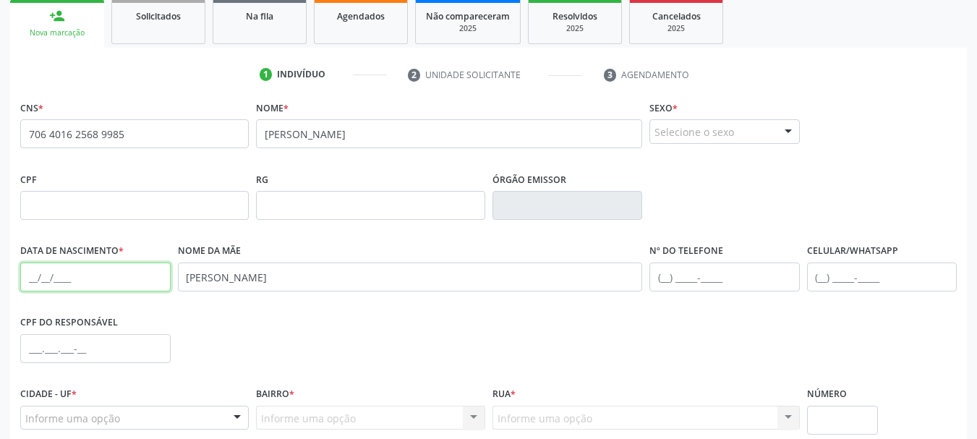
click at [34, 275] on input "text" at bounding box center [95, 277] width 150 height 29
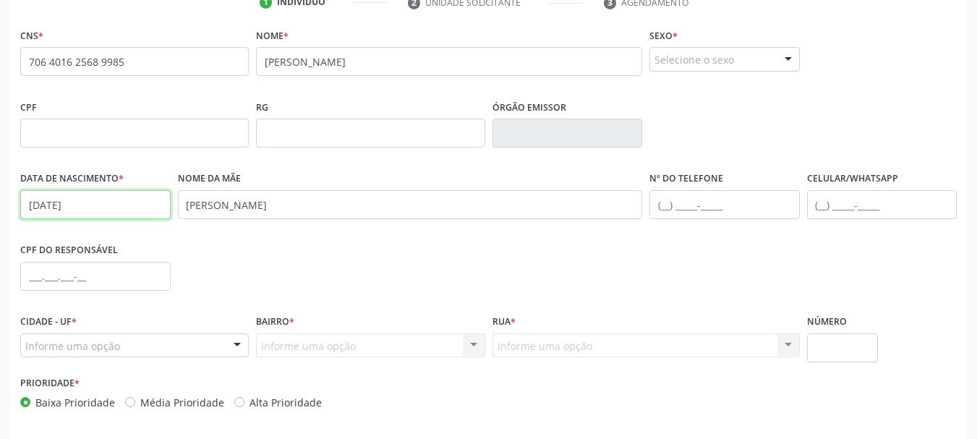
type input "23/07/1995"
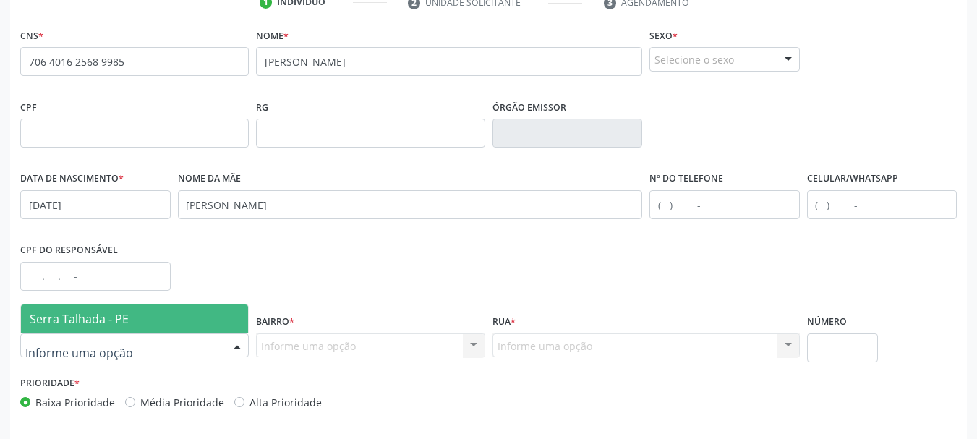
click at [129, 345] on div at bounding box center [134, 345] width 229 height 25
drag, startPoint x: 132, startPoint y: 314, endPoint x: 199, endPoint y: 313, distance: 66.5
click at [132, 315] on span "Serra Talhada - PE" at bounding box center [134, 318] width 227 height 29
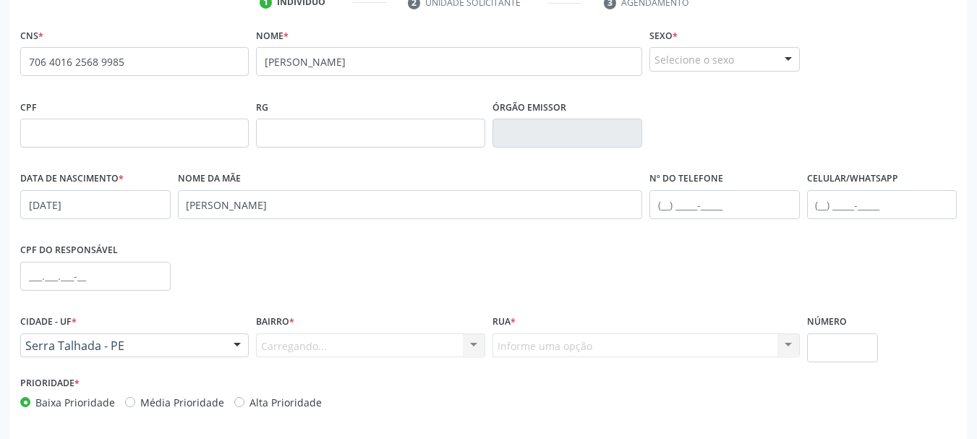
click at [332, 349] on div "Carregando... Nenhum resultado encontrado para: " " Nenhuma opção encontrada. D…" at bounding box center [370, 345] width 229 height 25
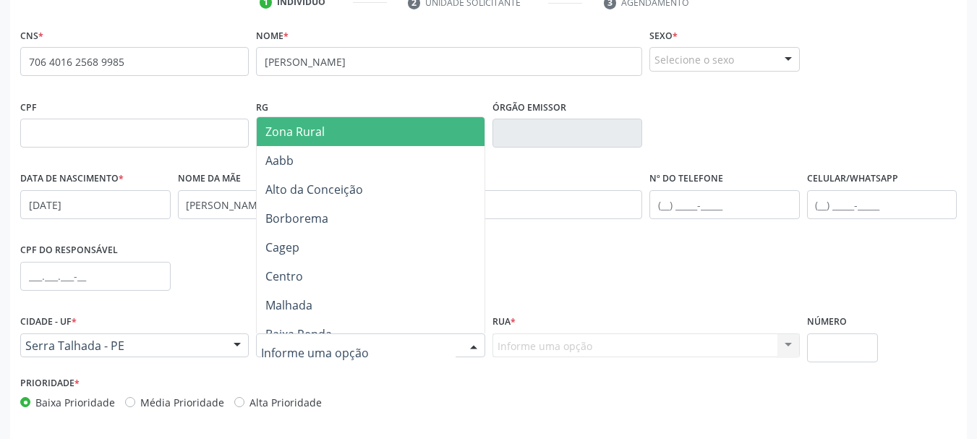
click at [338, 353] on div at bounding box center [370, 345] width 229 height 25
click at [338, 138] on span "Zona Rural" at bounding box center [373, 131] width 232 height 29
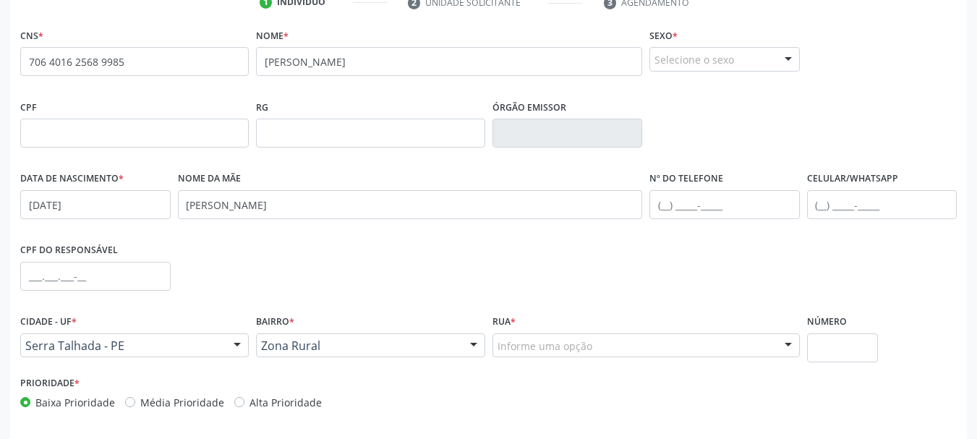
drag, startPoint x: 523, startPoint y: 346, endPoint x: 528, endPoint y: 338, distance: 9.4
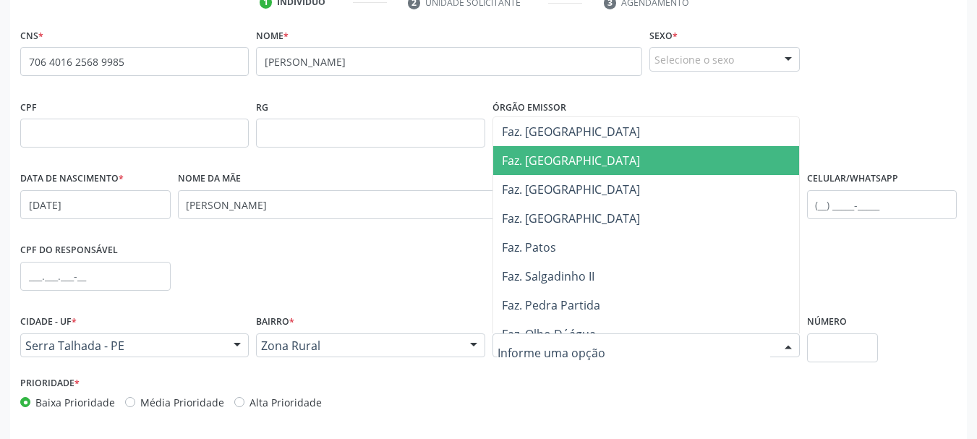
click at [557, 160] on span "Faz. Granja" at bounding box center [571, 161] width 138 height 16
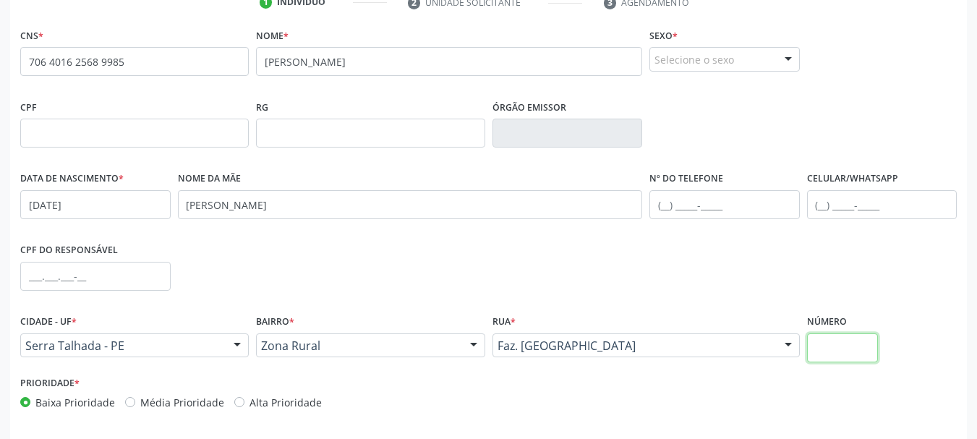
click at [842, 349] on input "text" at bounding box center [843, 347] width 72 height 29
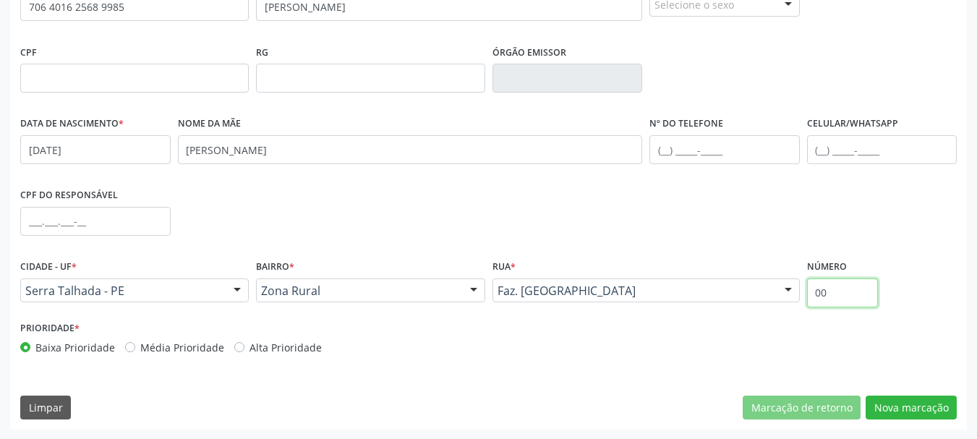
scroll to position [345, 0]
type input "00"
click at [907, 399] on button "Nova marcação" at bounding box center [911, 407] width 91 height 25
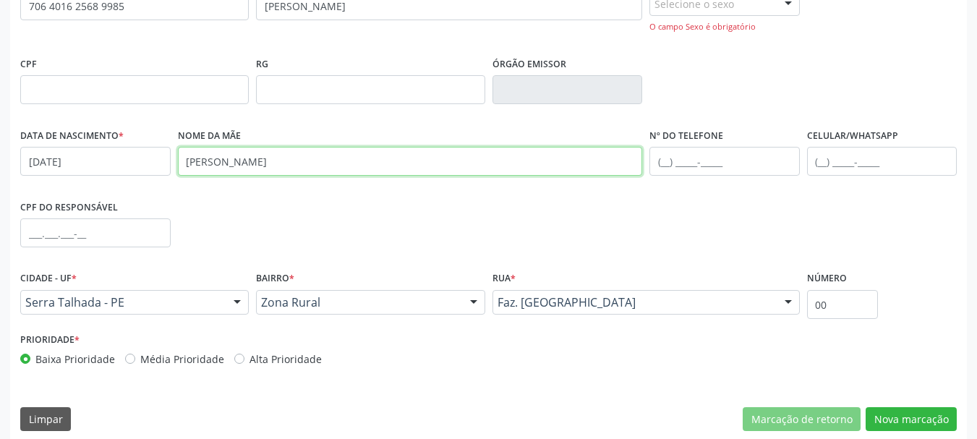
click at [300, 159] on input "maria roziene nogueirac da silva santos" at bounding box center [410, 161] width 465 height 29
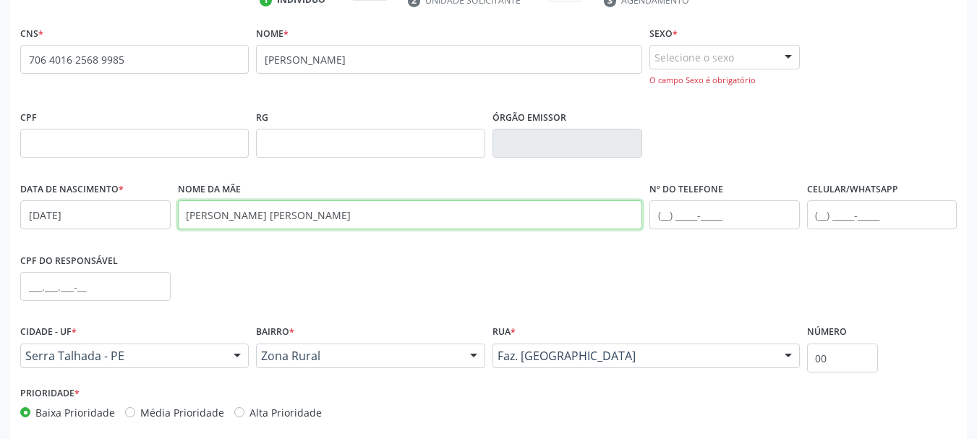
scroll to position [200, 0]
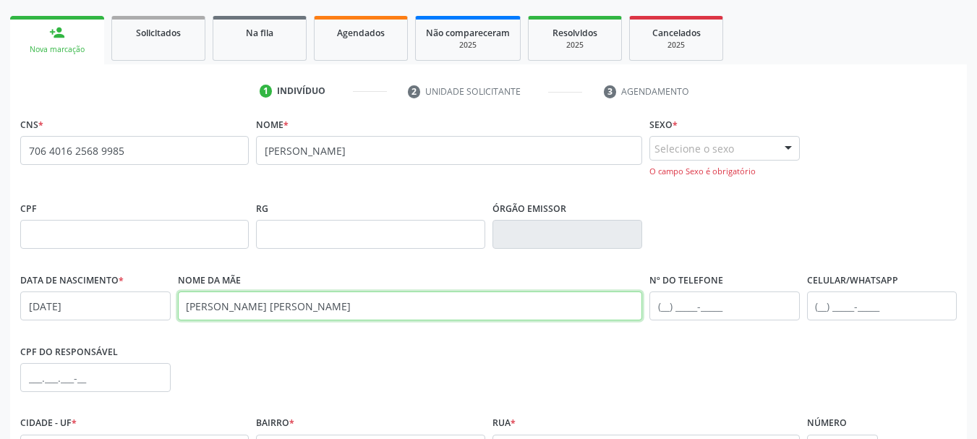
type input "maria roziene nogueira da silva santos"
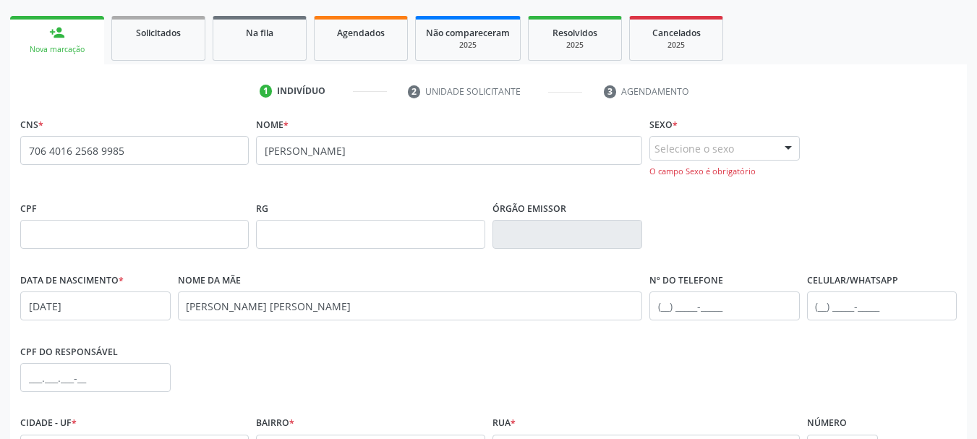
click at [751, 155] on div "Selecione o sexo" at bounding box center [724, 148] width 150 height 25
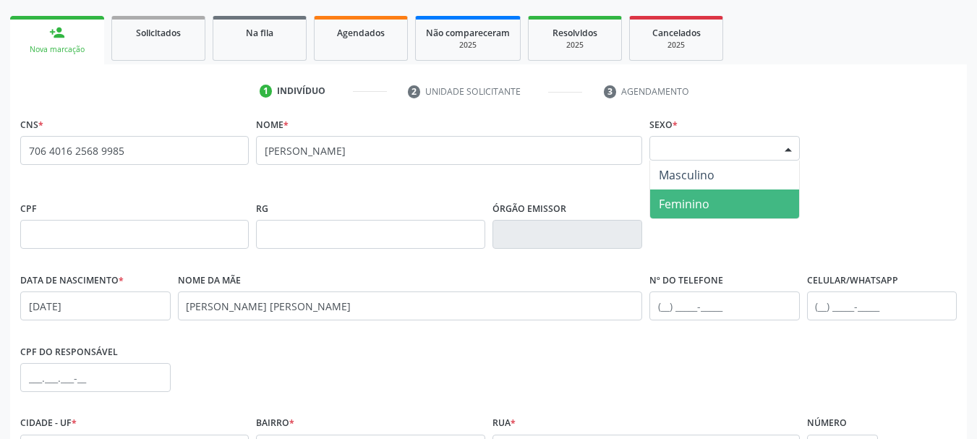
click at [699, 202] on span "Feminino" at bounding box center [684, 204] width 51 height 16
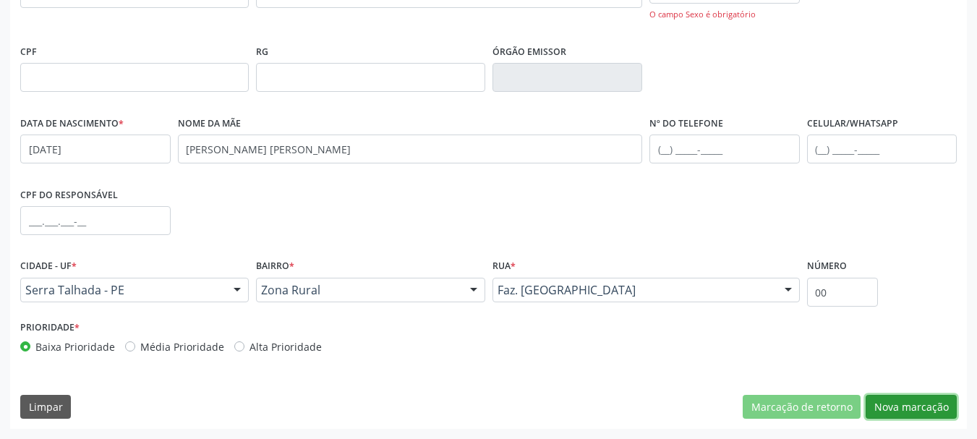
click at [898, 401] on button "Nova marcação" at bounding box center [911, 407] width 91 height 25
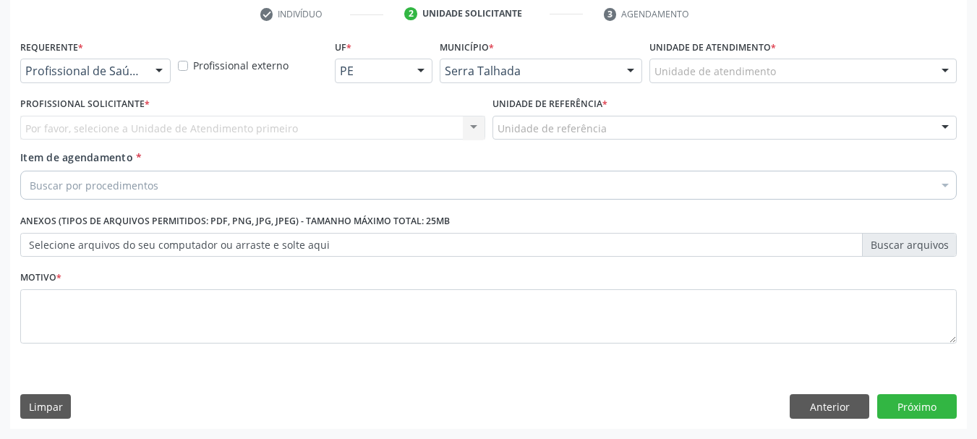
scroll to position [278, 0]
click at [832, 401] on button "Anterior" at bounding box center [830, 406] width 80 height 25
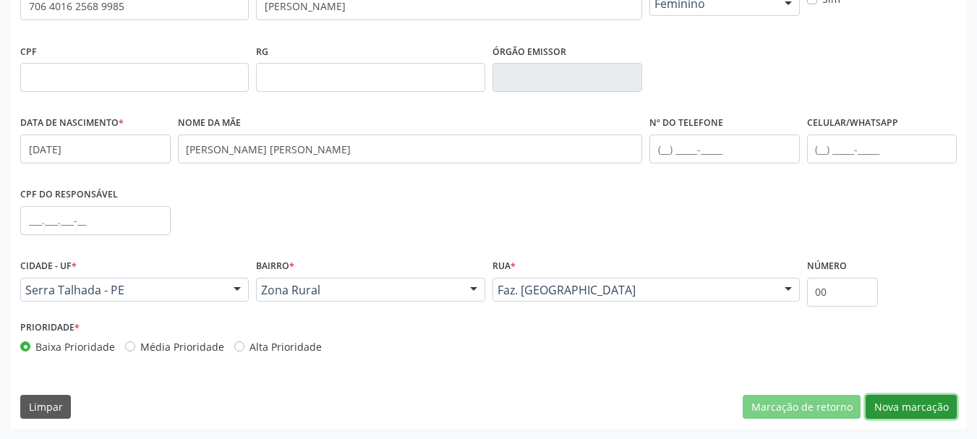
click at [930, 398] on button "Nova marcação" at bounding box center [911, 407] width 91 height 25
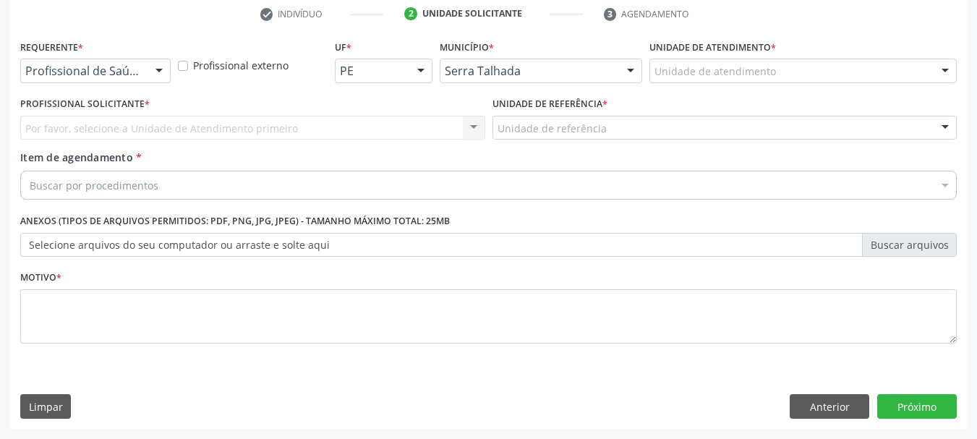
drag, startPoint x: 109, startPoint y: 73, endPoint x: 108, endPoint y: 88, distance: 15.3
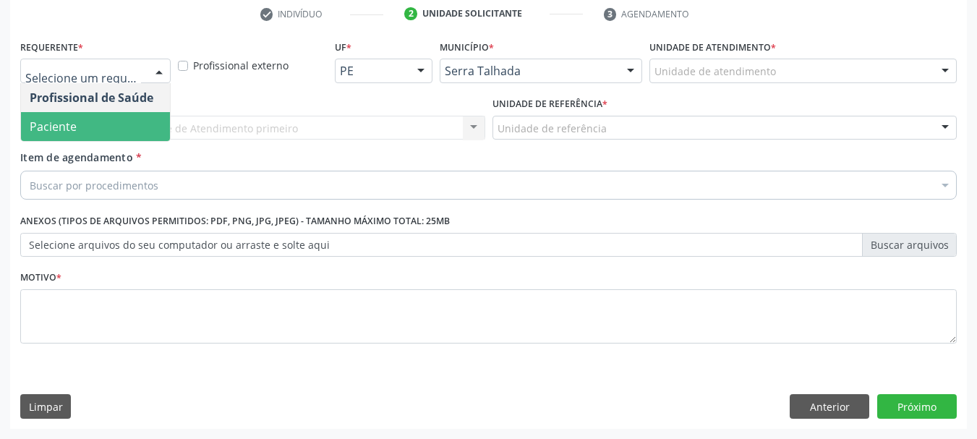
click at [81, 117] on span "Paciente" at bounding box center [95, 126] width 149 height 29
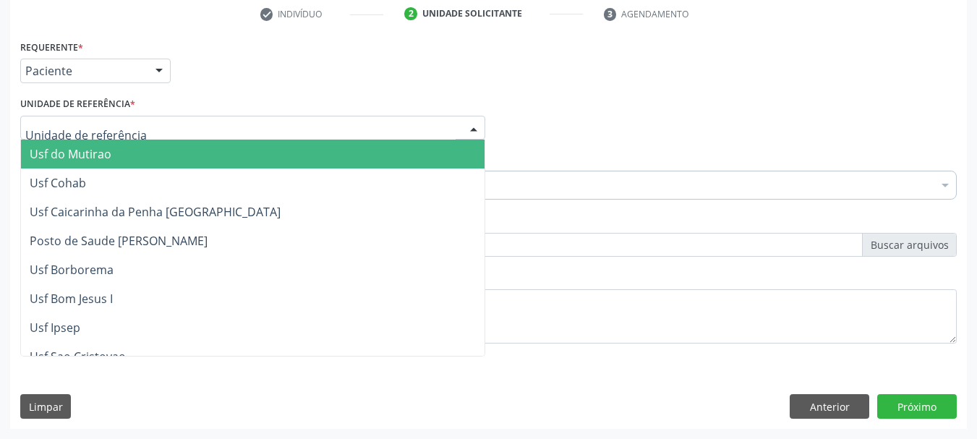
click at [74, 119] on div at bounding box center [252, 128] width 465 height 25
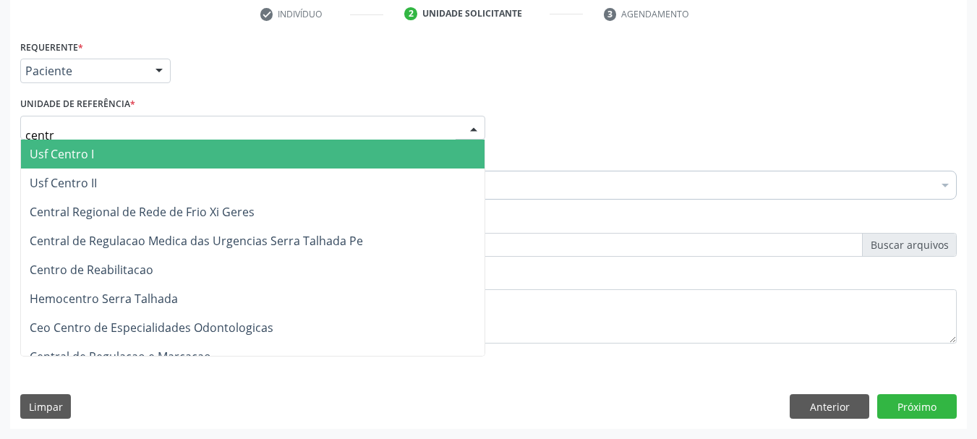
type input "centro"
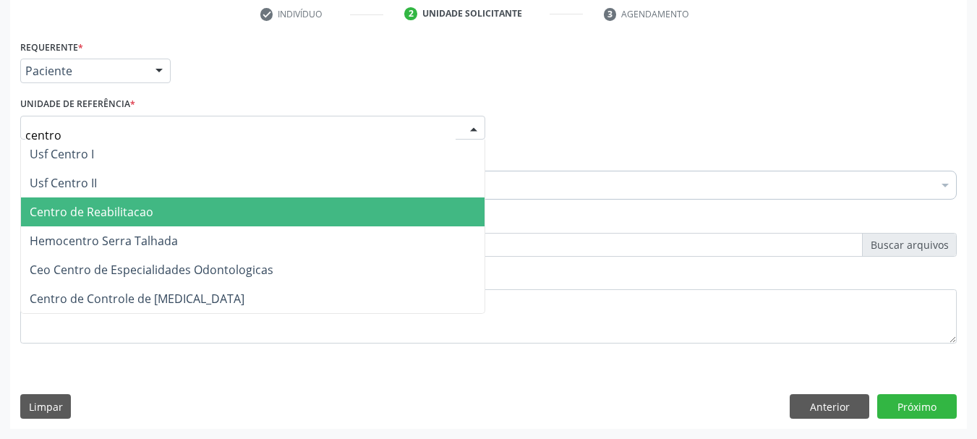
click at [98, 199] on span "Centro de Reabilitacao" at bounding box center [253, 211] width 464 height 29
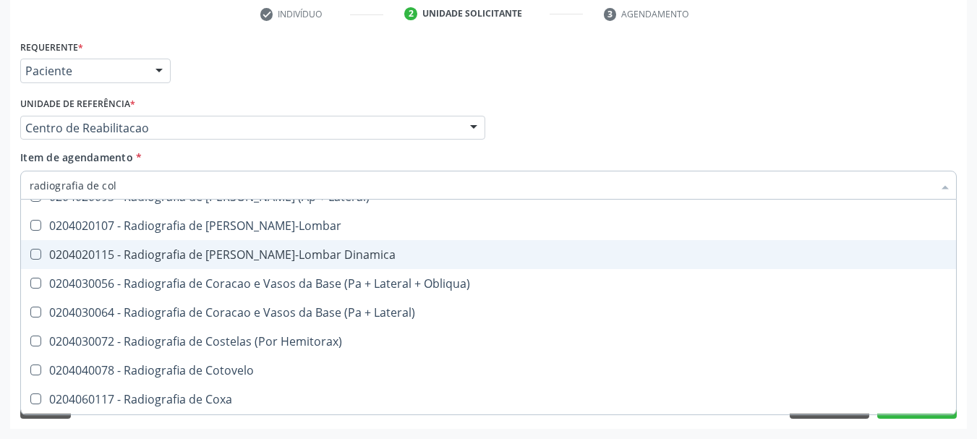
scroll to position [46, 0]
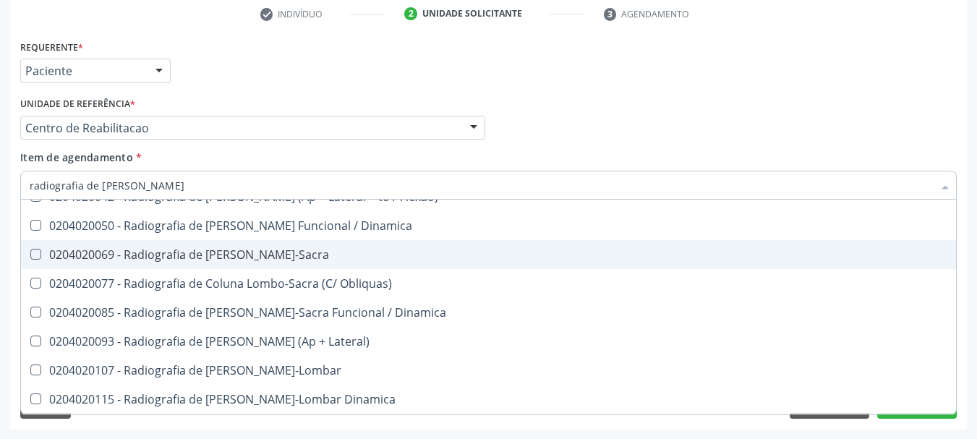
type input "radiografia de coluna"
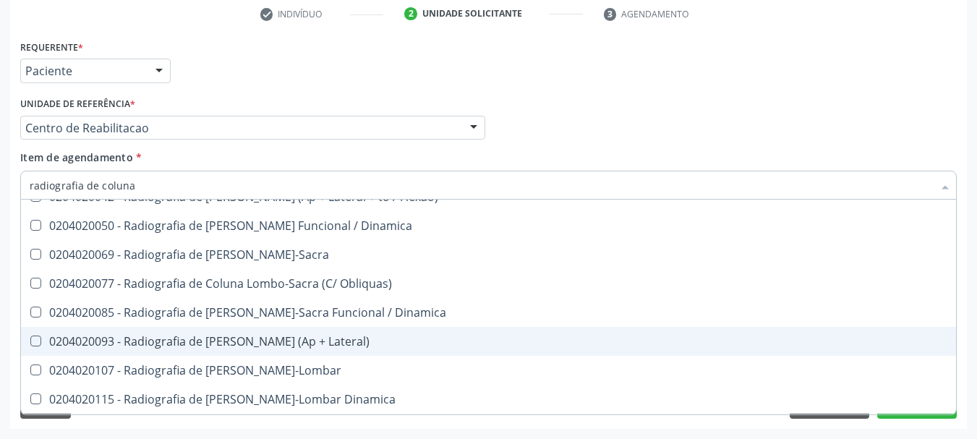
click at [250, 339] on div "0204020093 - Radiografia de Coluna Toracica (Ap + Lateral)" at bounding box center [489, 342] width 918 height 12
checkbox Lateral\) "true"
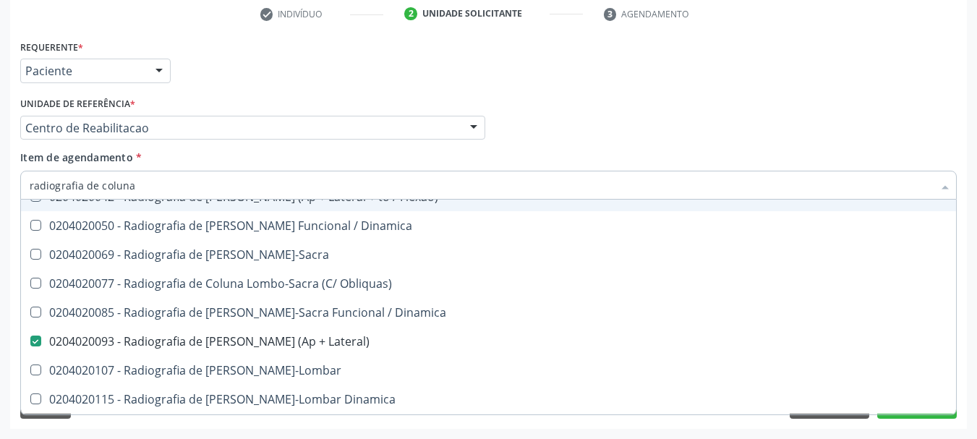
click at [668, 114] on div "Profissional Solicitante Por favor, selecione a Unidade de Atendimento primeiro…" at bounding box center [489, 121] width 944 height 56
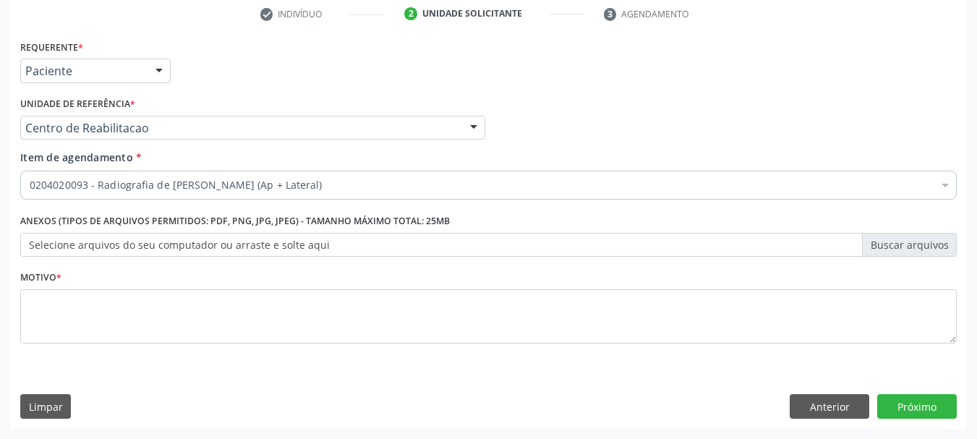
scroll to position [0, 0]
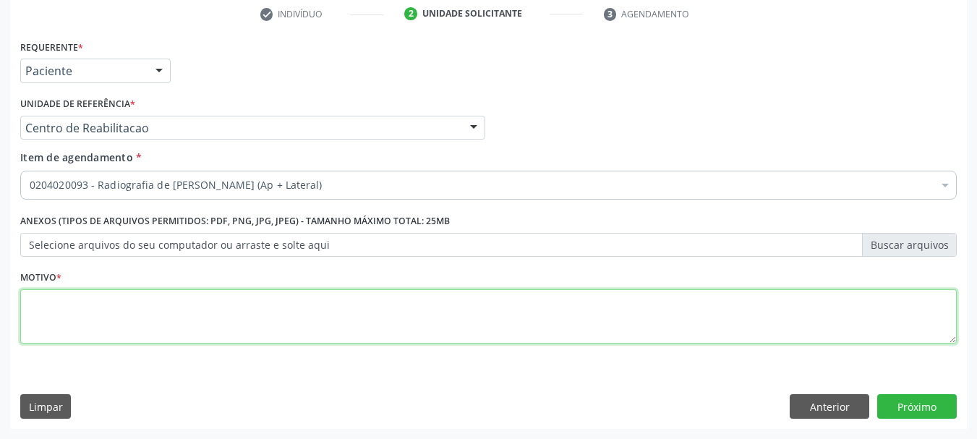
click at [194, 315] on textarea at bounding box center [488, 316] width 937 height 55
type textarea "....."
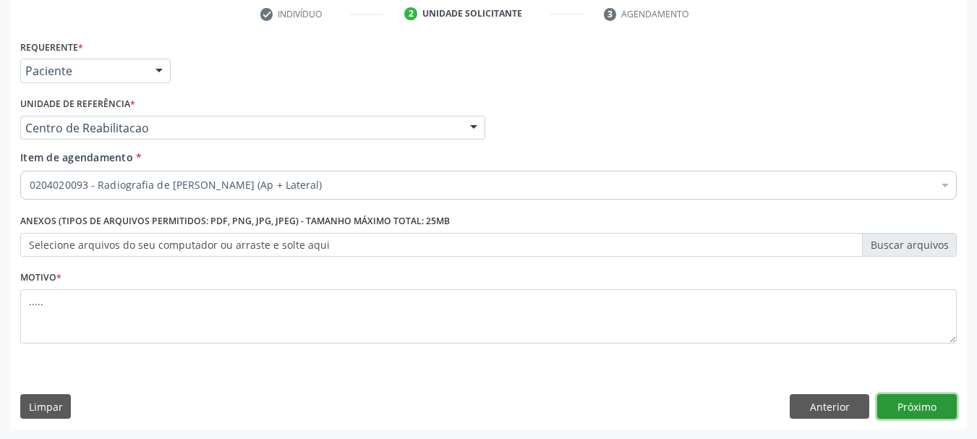
click at [929, 407] on button "Próximo" at bounding box center [917, 406] width 80 height 25
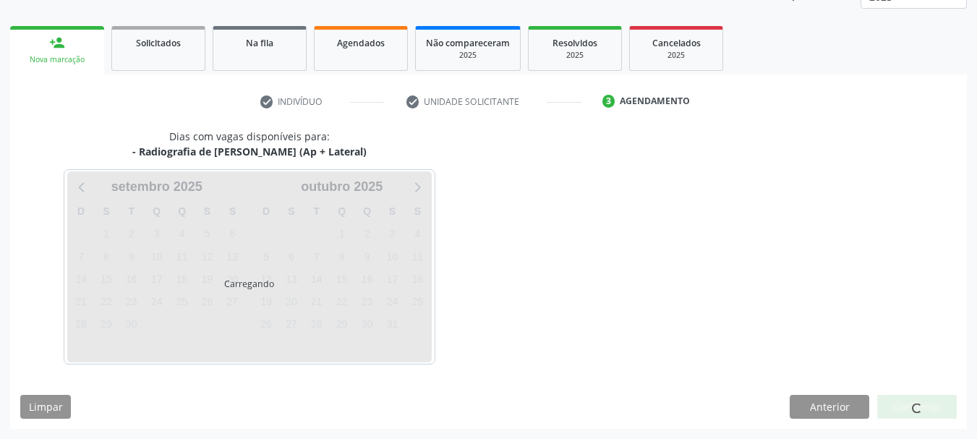
scroll to position [190, 0]
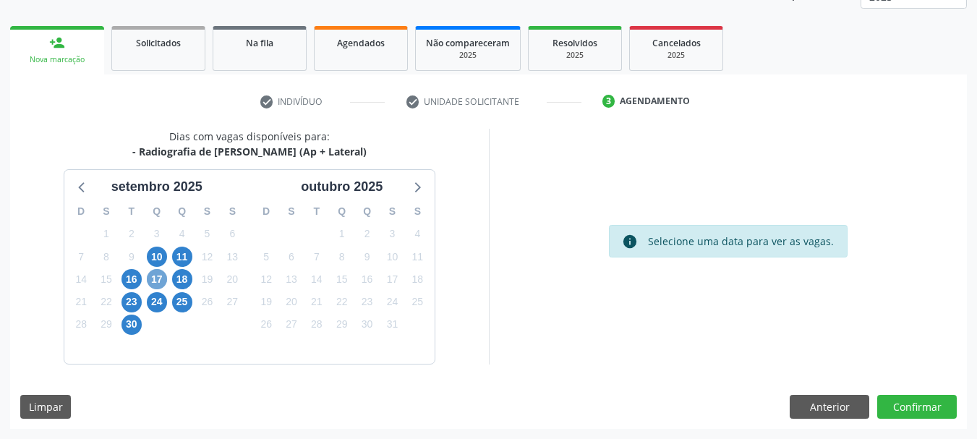
drag, startPoint x: 162, startPoint y: 278, endPoint x: 191, endPoint y: 281, distance: 29.1
click at [161, 278] on span "17" at bounding box center [157, 279] width 20 height 20
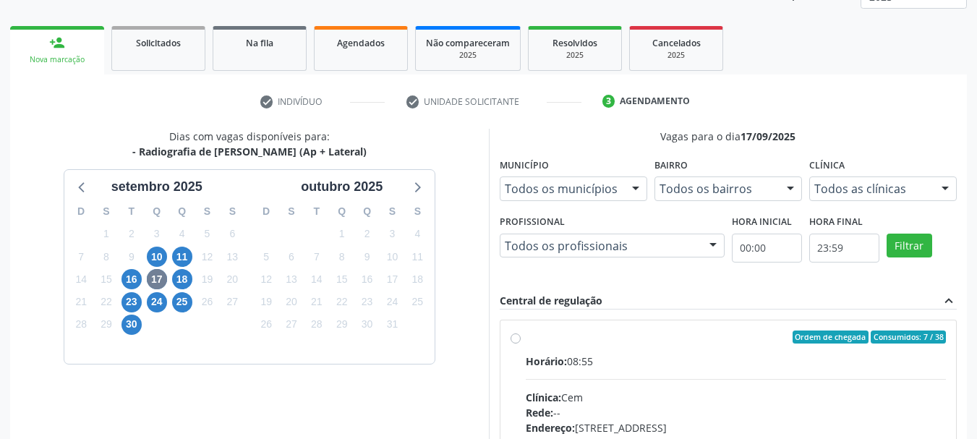
click at [526, 339] on label "Ordem de chegada Consumidos: 7 / 38 Horário: 08:55 Clínica: Cem Rede: -- Endere…" at bounding box center [736, 442] width 421 height 222
click at [519, 339] on input "Ordem de chegada Consumidos: 7 / 38 Horário: 08:55 Clínica: Cem Rede: -- Endere…" at bounding box center [516, 337] width 10 height 13
radio input "true"
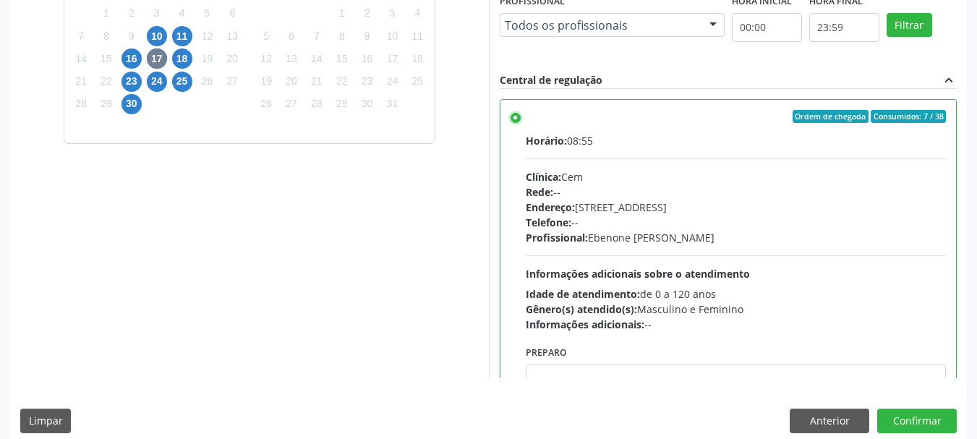
scroll to position [425, 0]
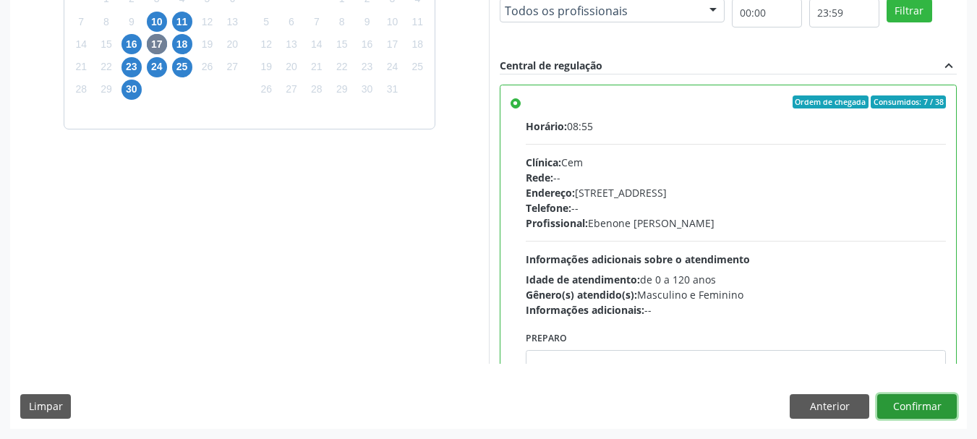
click at [908, 412] on button "Confirmar" at bounding box center [917, 406] width 80 height 25
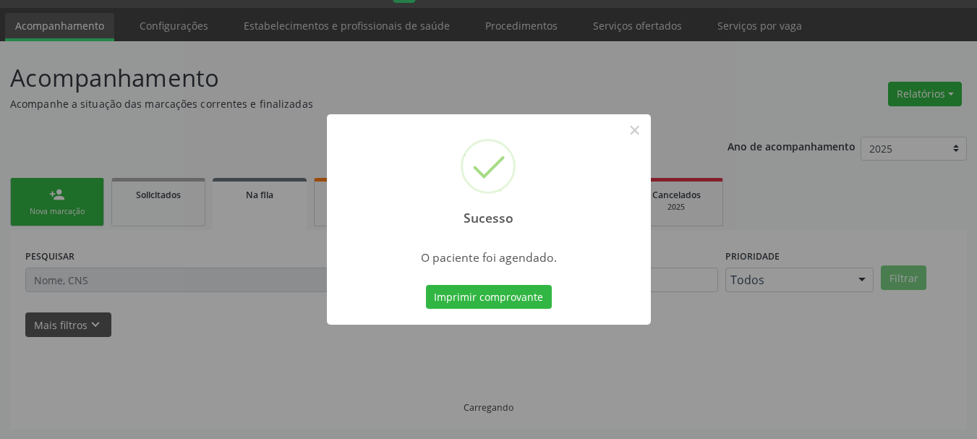
scroll to position [38, 0]
click at [512, 294] on button "Imprimir comprovante" at bounding box center [489, 297] width 126 height 25
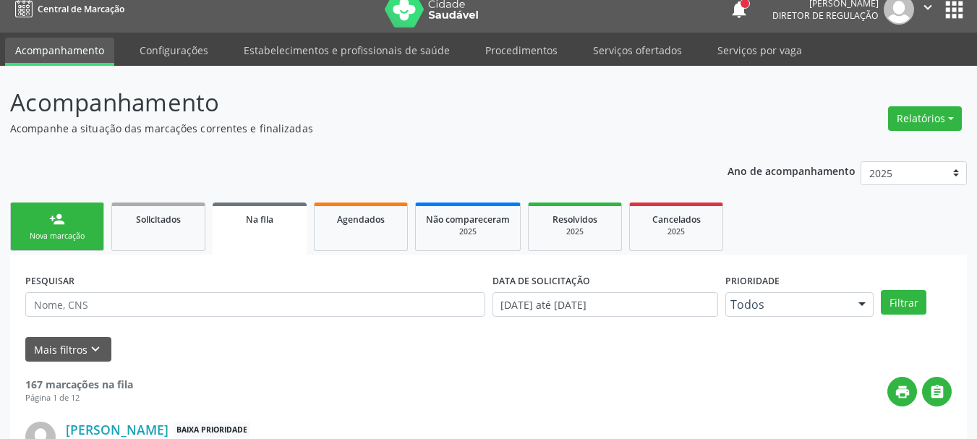
scroll to position [0, 0]
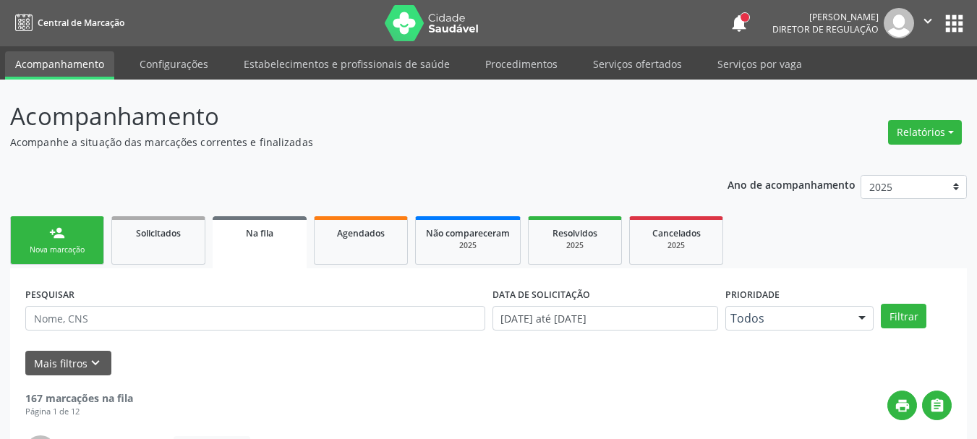
click at [958, 18] on button "apps" at bounding box center [954, 23] width 25 height 25
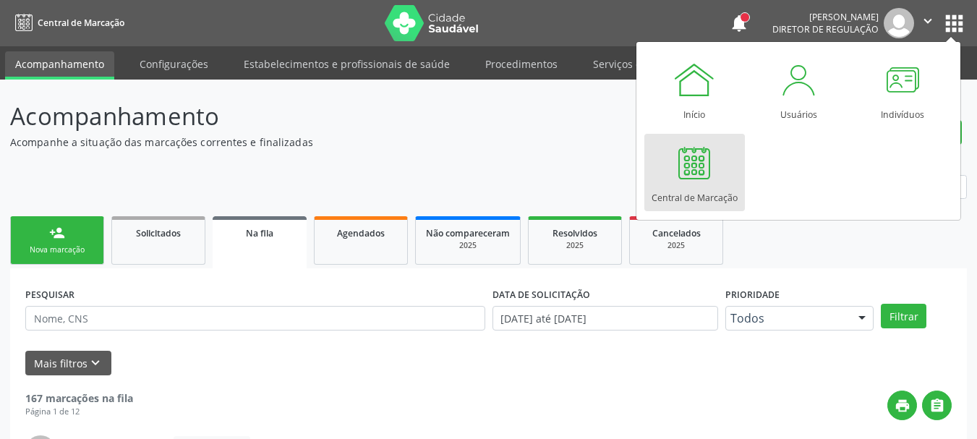
click at [708, 165] on div at bounding box center [694, 162] width 43 height 43
